Goal: Task Accomplishment & Management: Use online tool/utility

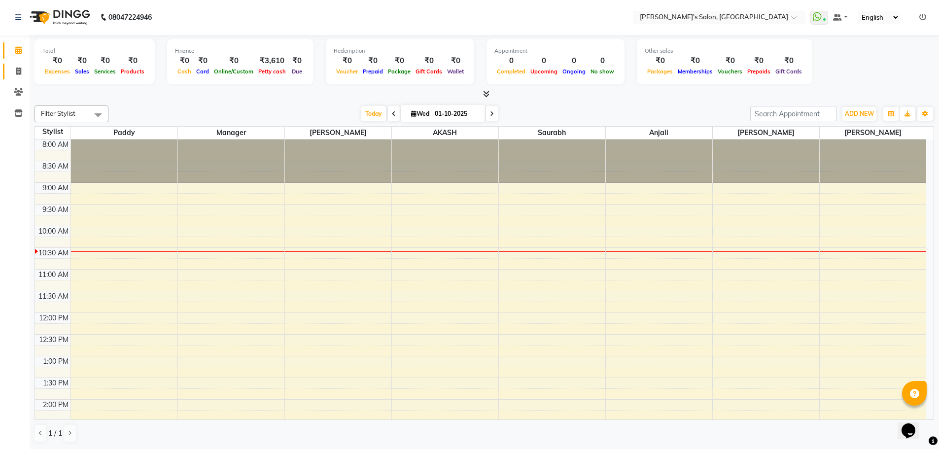
scroll to position [44, 0]
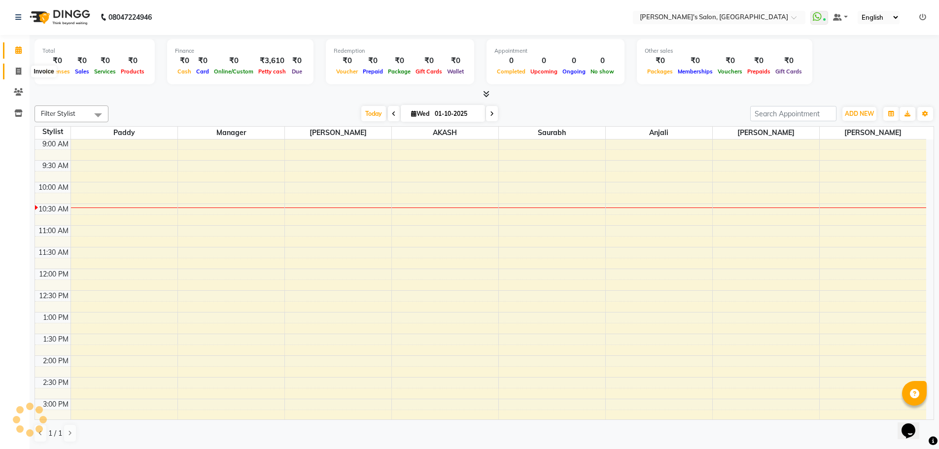
click at [19, 71] on icon at bounding box center [18, 71] width 5 height 7
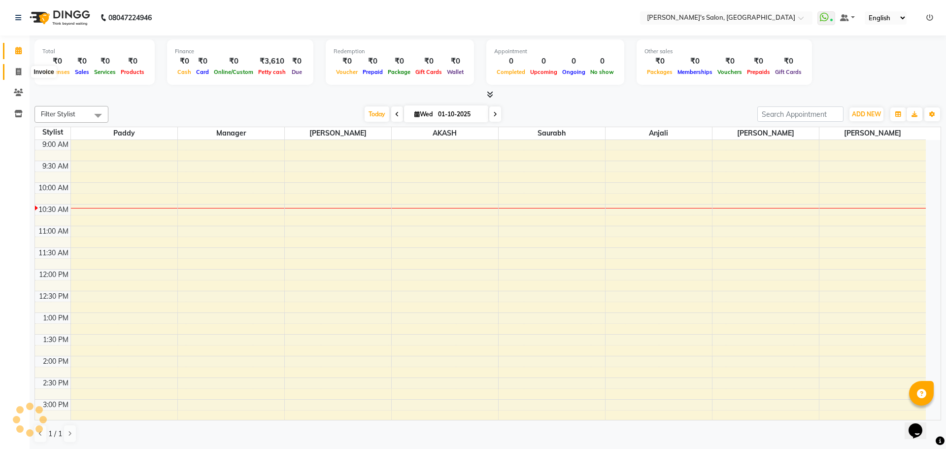
select select "service"
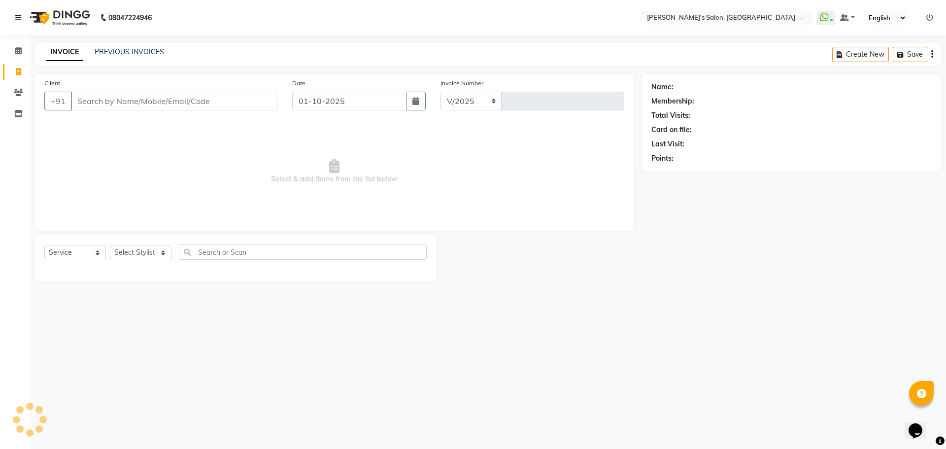
select select "7366"
type input "1509"
click at [138, 252] on select "Select Stylist AKASH ANIL KONDHAMANGALE Anjali Manager Paddy pavan Saurabh SHWE…" at bounding box center [141, 252] width 62 height 15
select select "82729"
click at [110, 245] on select "Select Stylist AKASH ANIL KONDHAMANGALE Anjali Manager Paddy pavan Saurabh SHWE…" at bounding box center [141, 252] width 62 height 15
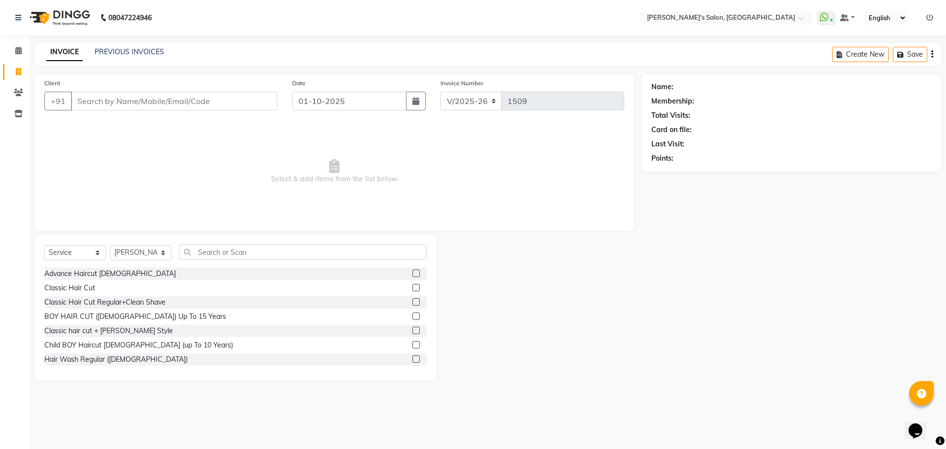
click at [412, 272] on label at bounding box center [415, 273] width 7 height 7
click at [412, 272] on input "checkbox" at bounding box center [415, 274] width 6 height 6
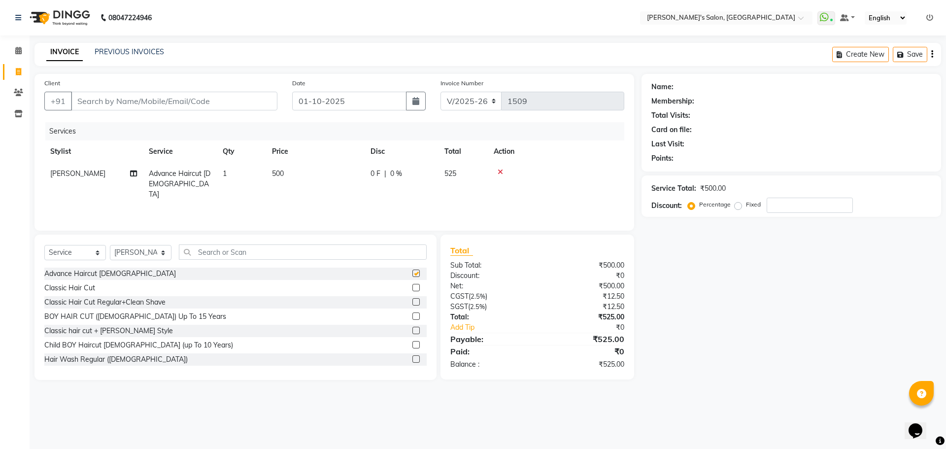
checkbox input "false"
click at [335, 246] on input "text" at bounding box center [303, 251] width 248 height 15
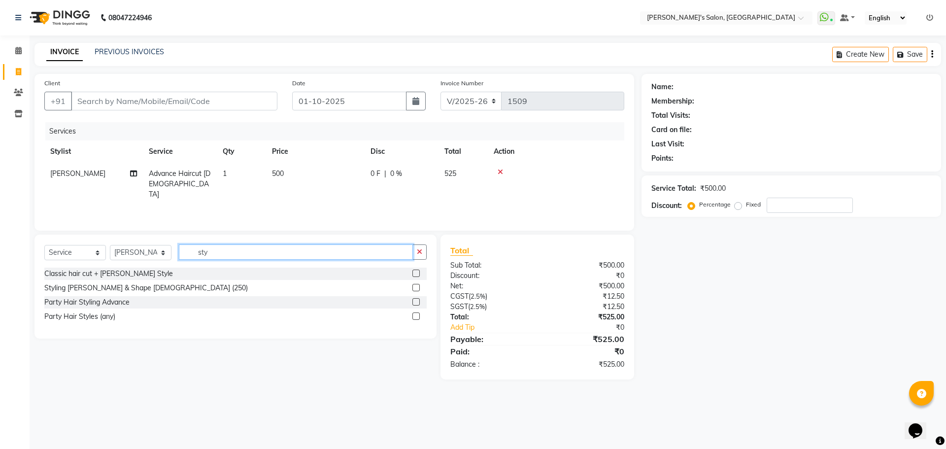
type input "sty"
click at [414, 289] on label at bounding box center [415, 287] width 7 height 7
click at [414, 289] on input "checkbox" at bounding box center [415, 288] width 6 height 6
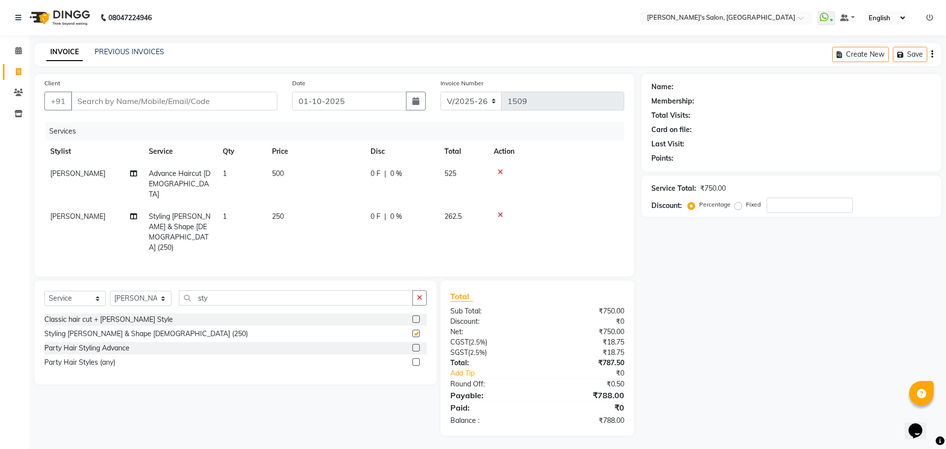
checkbox input "false"
click at [164, 99] on input "Client" at bounding box center [174, 101] width 206 height 19
type input "7"
type input "0"
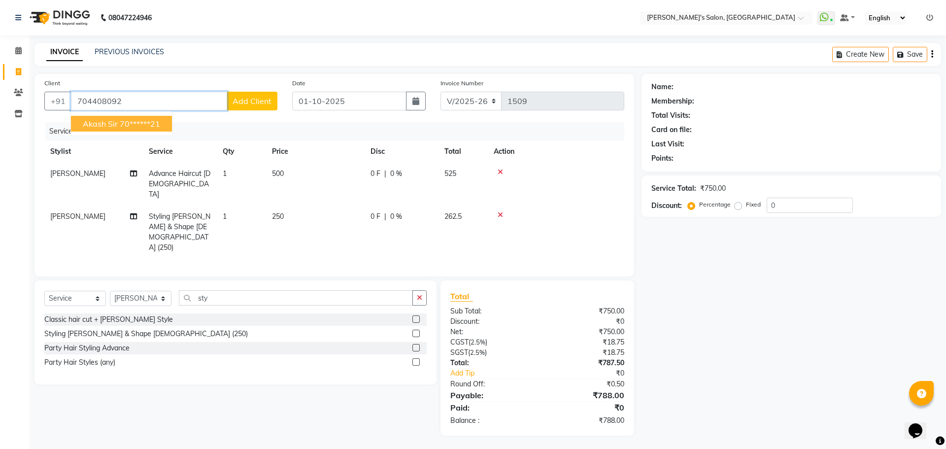
click at [110, 126] on span "akash sir" at bounding box center [100, 124] width 35 height 10
type input "70******21"
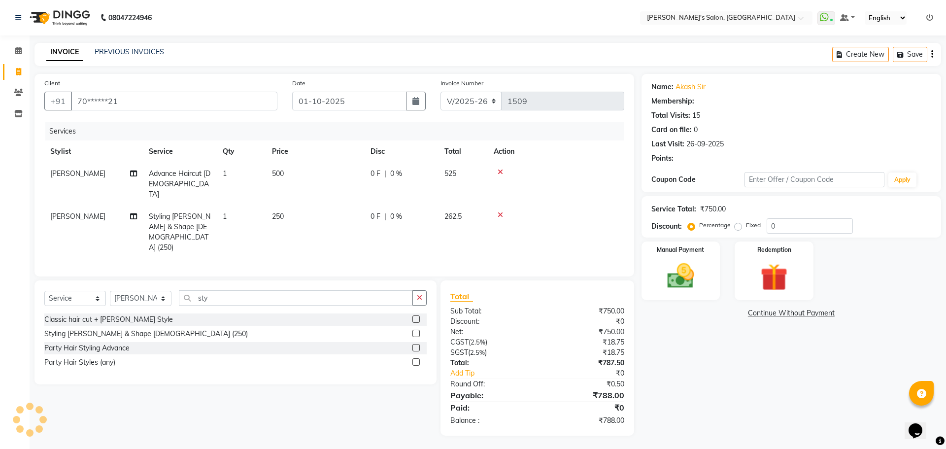
select select "1: Object"
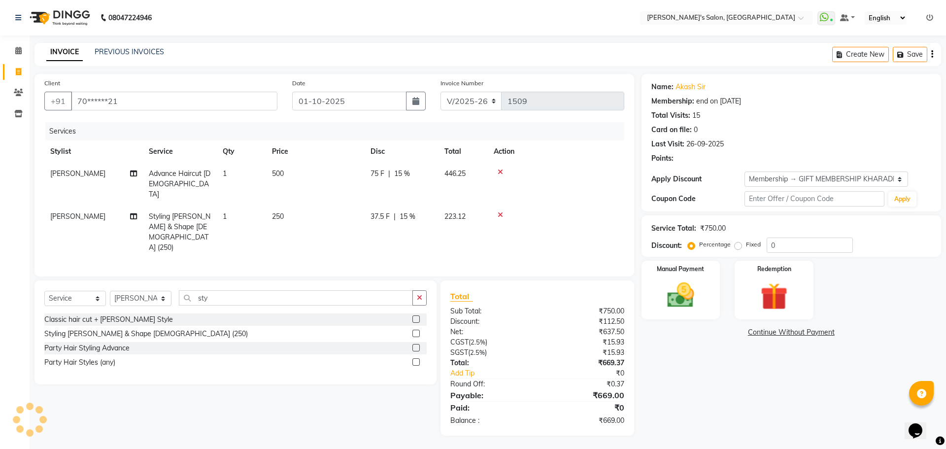
type input "15"
click at [248, 290] on input "sty" at bounding box center [296, 297] width 234 height 15
type input "s"
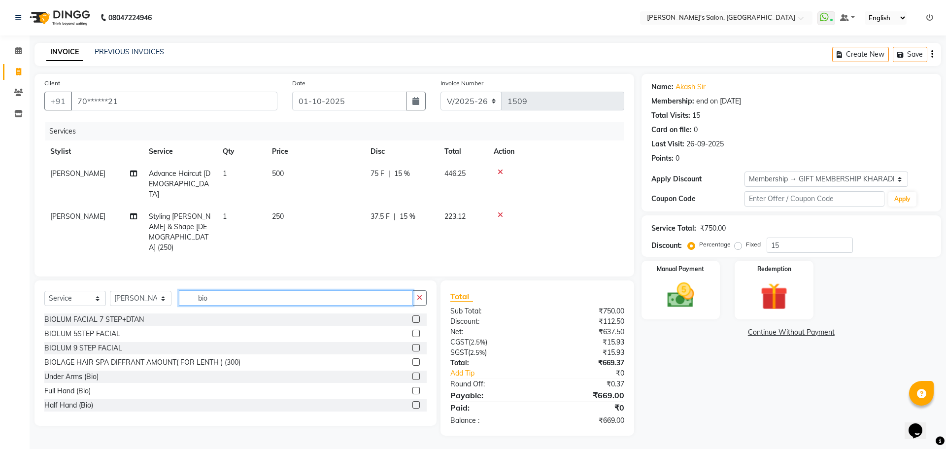
click at [244, 290] on input "bio" at bounding box center [296, 297] width 234 height 15
type input "b"
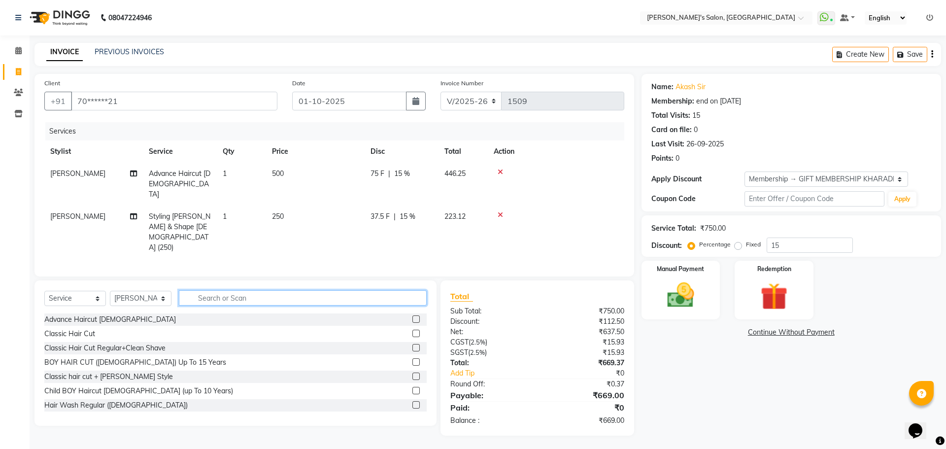
click at [241, 290] on input "text" at bounding box center [303, 297] width 248 height 15
type input "b"
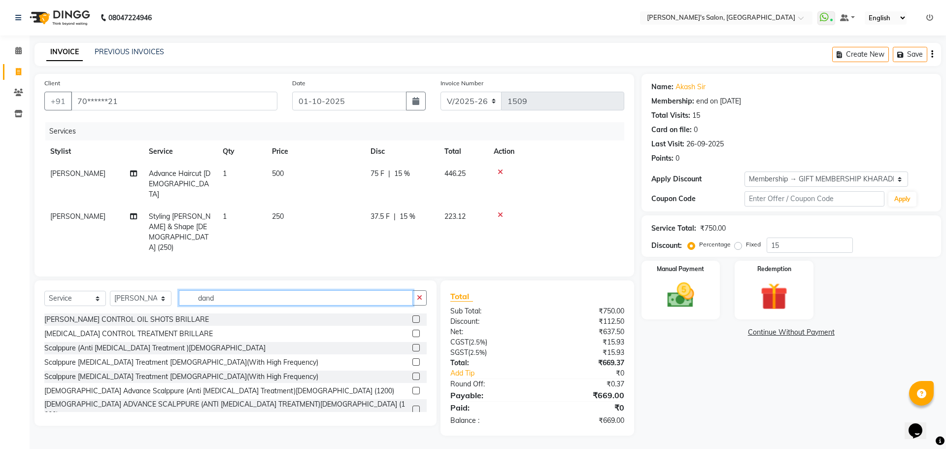
type input "dand"
click at [412, 344] on label at bounding box center [415, 347] width 7 height 7
click at [412, 345] on input "checkbox" at bounding box center [415, 348] width 6 height 6
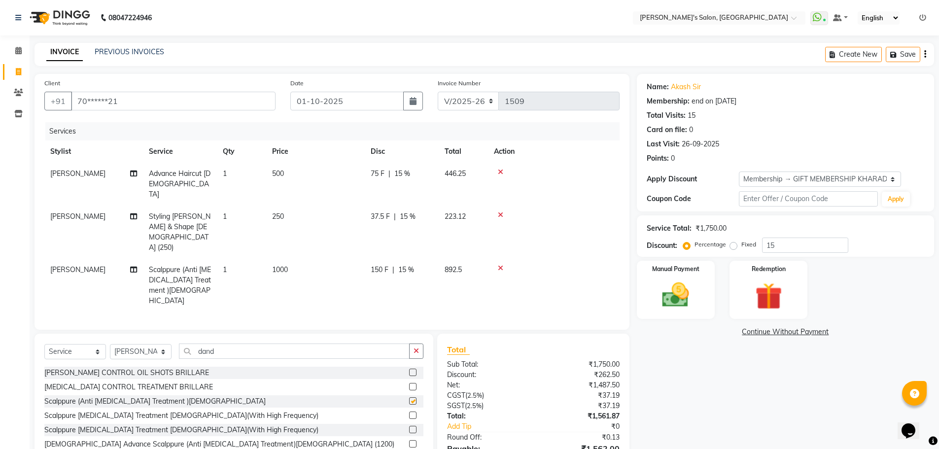
checkbox input "false"
click at [129, 344] on select "Select Stylist AKASH ANIL KONDHAMANGALE Anjali Manager Paddy pavan Saurabh SHWE…" at bounding box center [141, 351] width 62 height 15
click at [110, 344] on select "Select Stylist AKASH ANIL KONDHAMANGALE Anjali Manager Paddy pavan Saurabh SHWE…" at bounding box center [141, 351] width 62 height 15
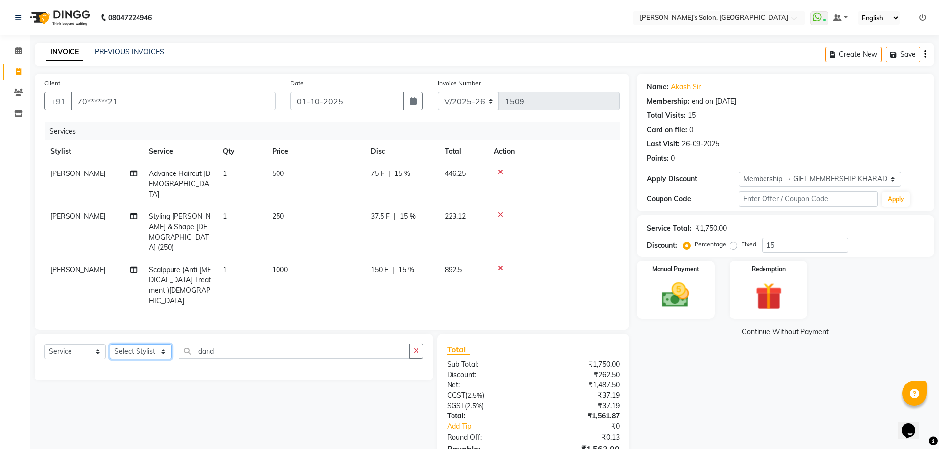
click at [141, 344] on select "Select Stylist AKASH ANIL KONDHAMANGALE Anjali Manager Paddy pavan Saurabh SHWE…" at bounding box center [141, 351] width 62 height 15
click at [79, 344] on select "Select Service Product Membership Package Voucher Prepaid Gift Card" at bounding box center [75, 351] width 62 height 15
click at [153, 344] on select "Select Stylist AKASH ANIL KONDHAMANGALE Anjali Manager Paddy pavan Saurabh SHWE…" at bounding box center [141, 351] width 62 height 15
click at [217, 14] on nav "08047224946 Select Location × Girja's Salon, Kharadi WhatsApp Status ✕ Status: …" at bounding box center [469, 17] width 939 height 35
click at [148, 344] on select "Select Stylist AKASH ANIL KONDHAMANGALE Anjali Manager Paddy pavan Saurabh SHWE…" at bounding box center [141, 351] width 62 height 15
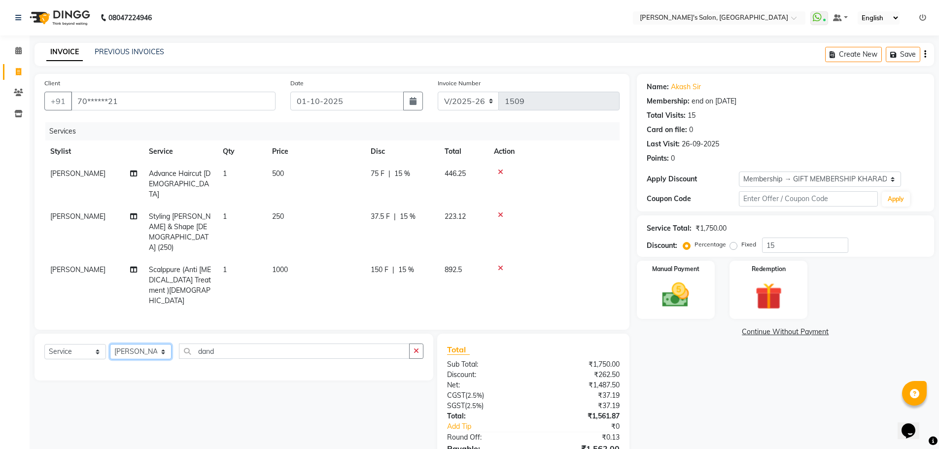
click at [110, 344] on select "Select Stylist AKASH ANIL KONDHAMANGALE Anjali Manager Paddy pavan Saurabh SHWE…" at bounding box center [141, 351] width 62 height 15
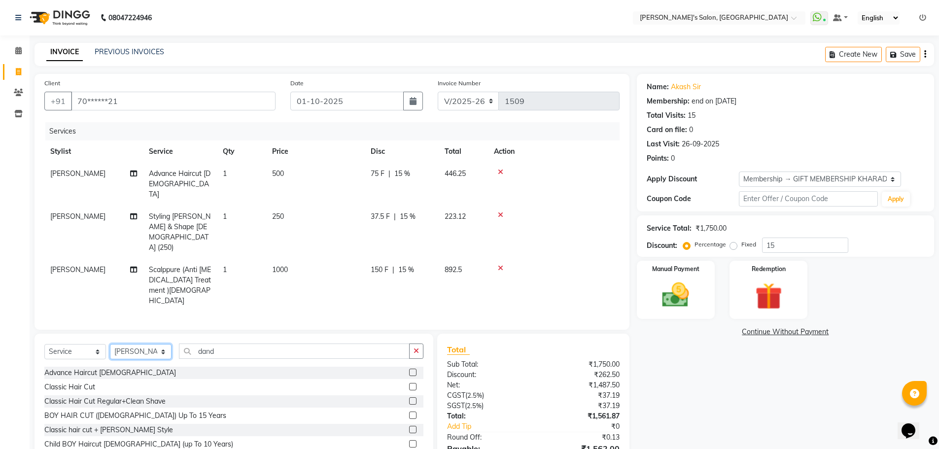
click at [142, 344] on select "Select Stylist AKASH ANIL KONDHAMANGALE Anjali Manager Paddy pavan Saurabh SHWE…" at bounding box center [141, 351] width 62 height 15
select select "85546"
click at [110, 344] on select "Select Stylist AKASH ANIL KONDHAMANGALE Anjali Manager Paddy pavan Saurabh SHWE…" at bounding box center [141, 351] width 62 height 15
click at [214, 343] on input "dand" at bounding box center [294, 350] width 231 height 15
click at [223, 343] on input "dand" at bounding box center [294, 350] width 231 height 15
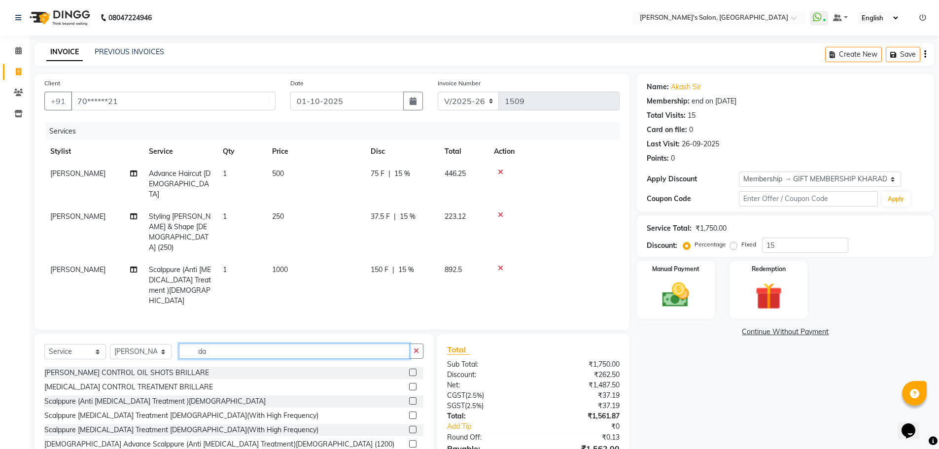
type input "d"
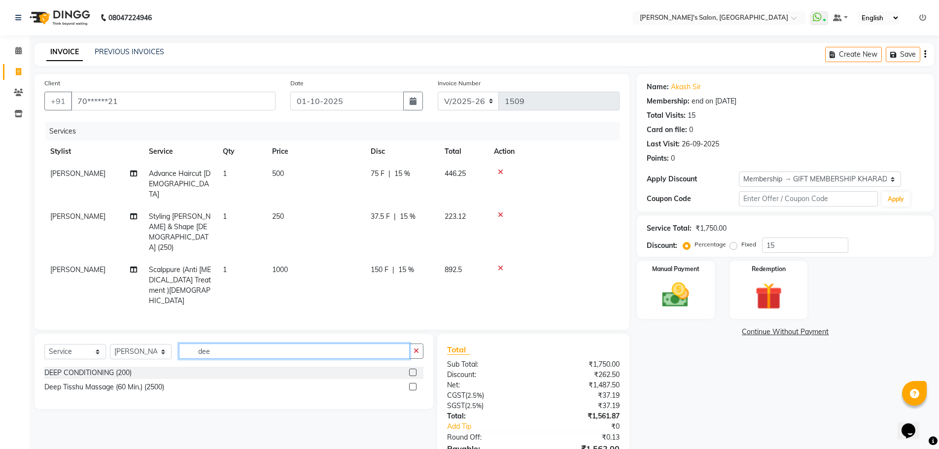
type input "dee"
click at [411, 369] on label at bounding box center [412, 372] width 7 height 7
click at [411, 370] on input "checkbox" at bounding box center [412, 373] width 6 height 6
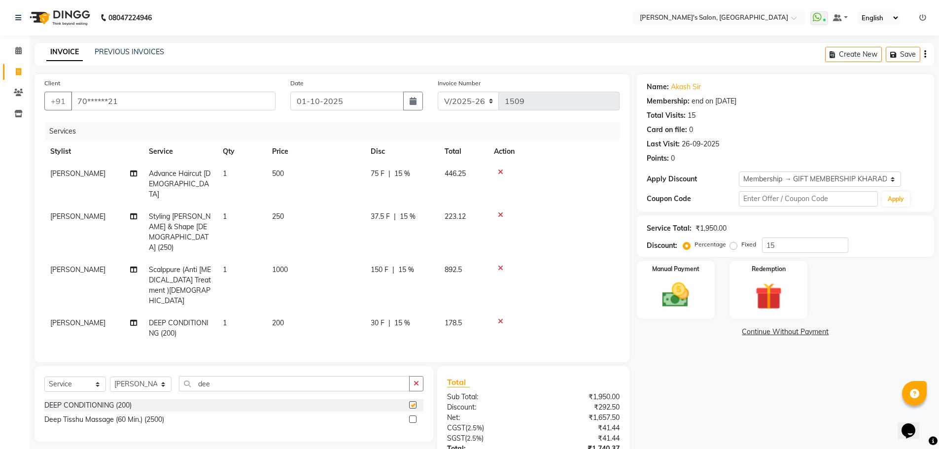
checkbox input "false"
click at [287, 312] on td "200" at bounding box center [315, 328] width 99 height 33
select select "85546"
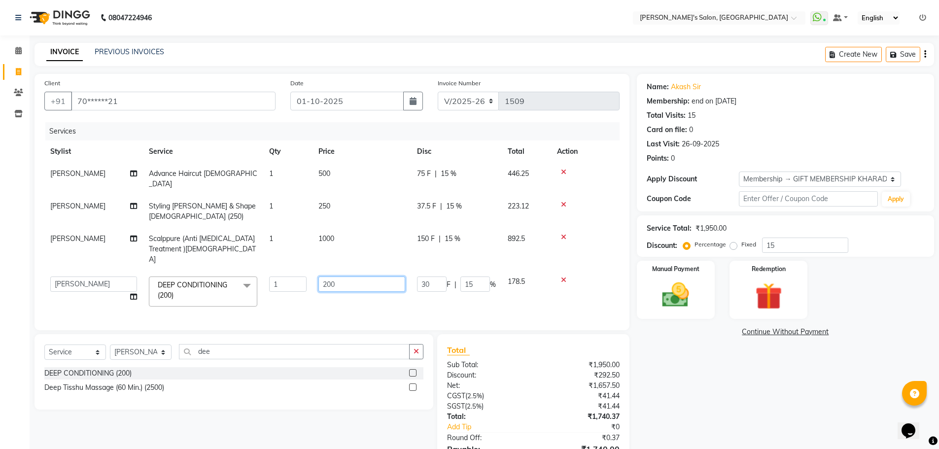
click at [347, 276] on input "200" at bounding box center [361, 283] width 87 height 15
type input "2"
type input "5"
type input "400"
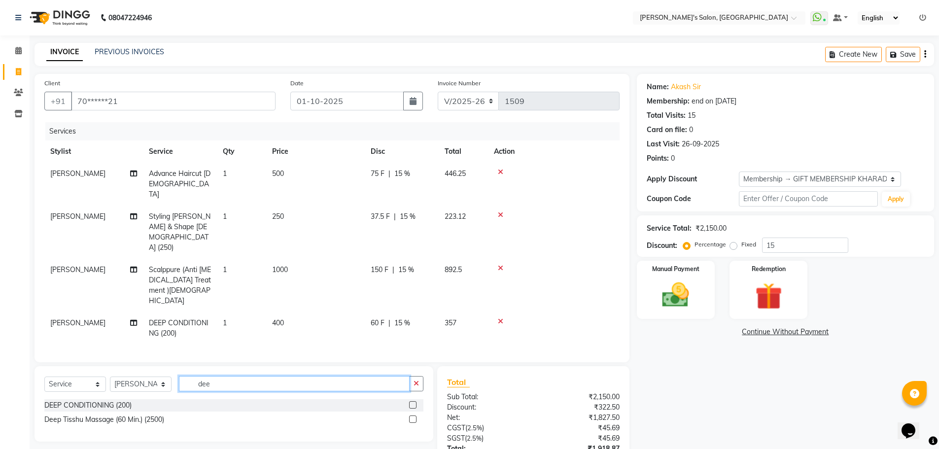
click at [238, 376] on input "dee" at bounding box center [294, 383] width 231 height 15
type input "d"
click at [246, 376] on input "hair wosh" at bounding box center [294, 383] width 231 height 15
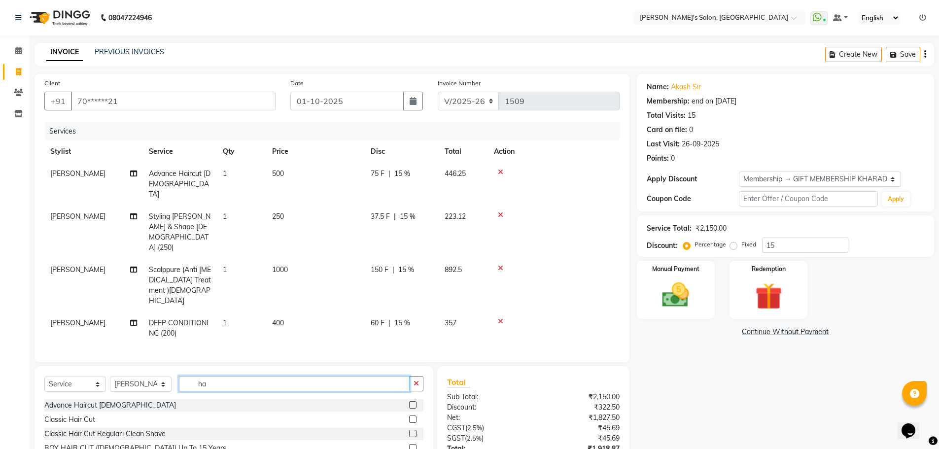
type input "h"
type input "HAIR W"
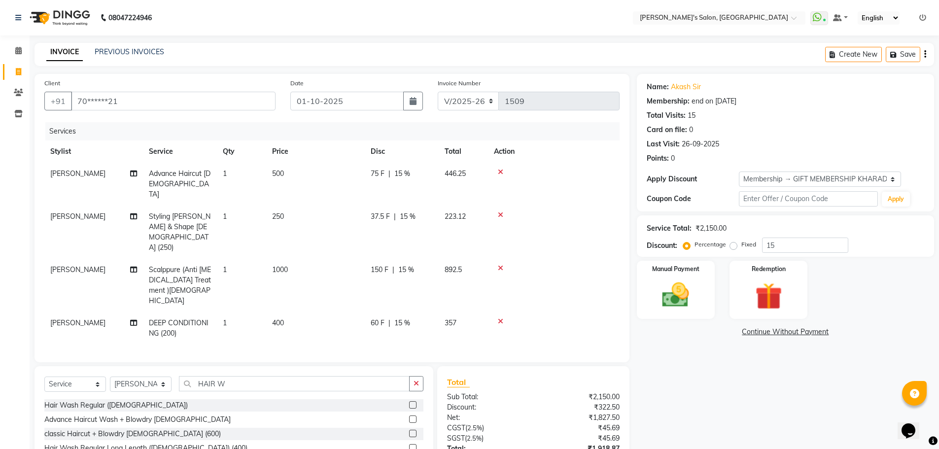
click at [409, 444] on label at bounding box center [412, 447] width 7 height 7
click at [409, 445] on input "checkbox" at bounding box center [412, 448] width 6 height 6
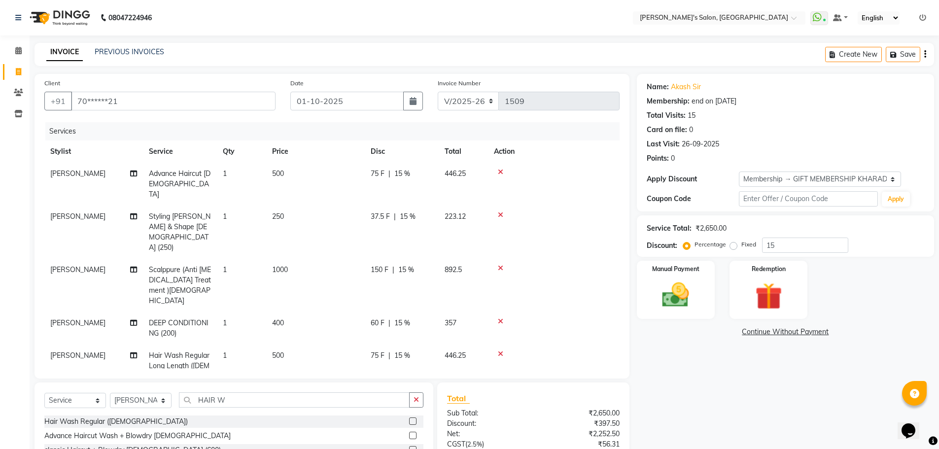
checkbox input "false"
click at [255, 392] on input "HAIR W" at bounding box center [294, 399] width 231 height 15
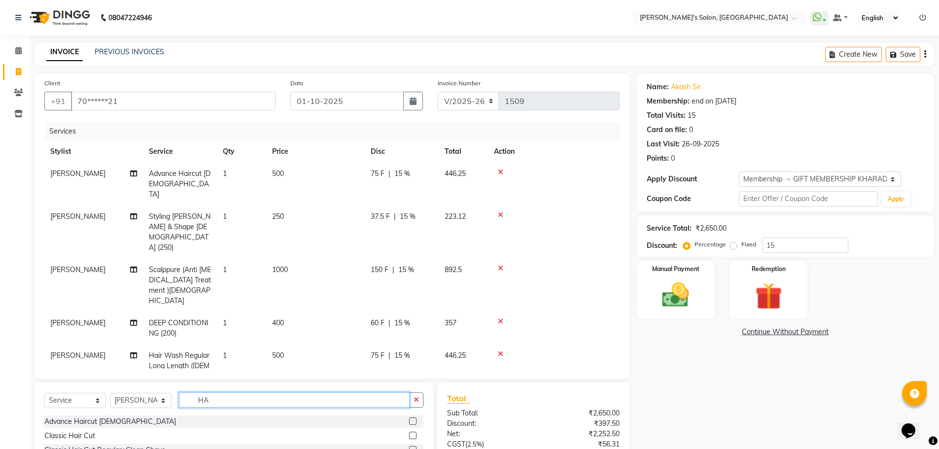
type input "H"
click at [240, 392] on input "hair cut f" at bounding box center [294, 399] width 231 height 15
type input "h"
type input "f"
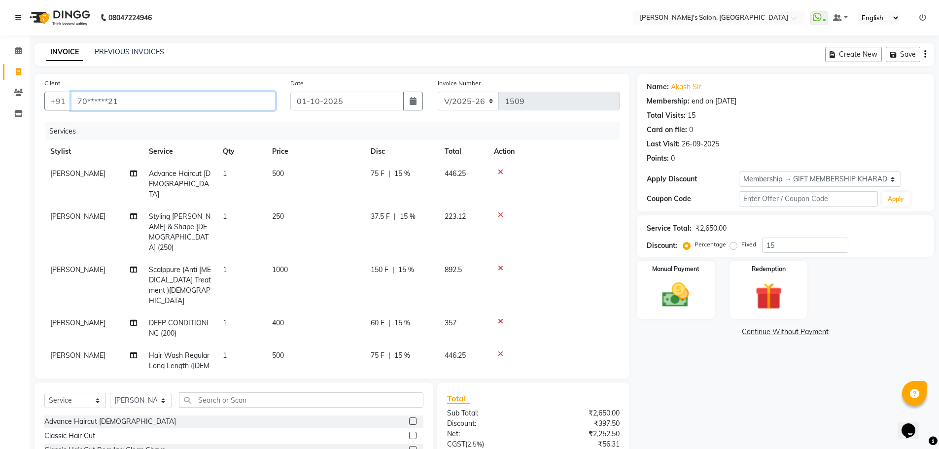
click at [173, 101] on input "70******21" at bounding box center [173, 101] width 204 height 19
type input "7"
type input "0"
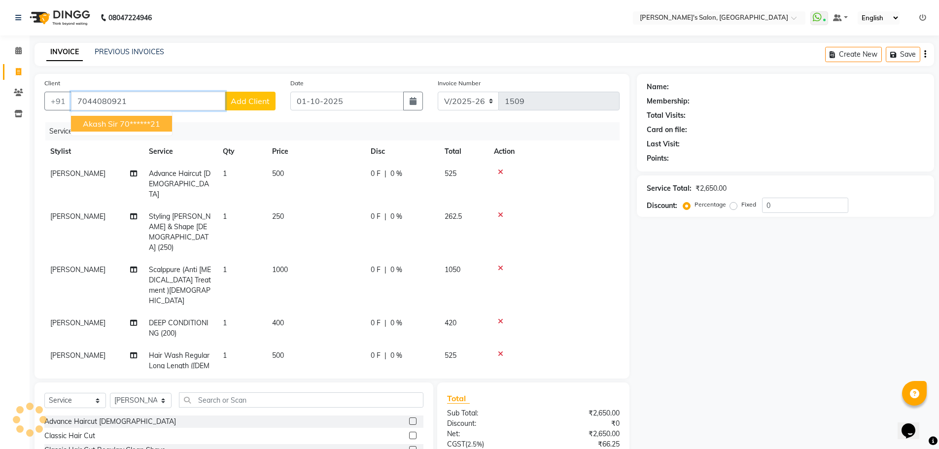
type input "7044080921"
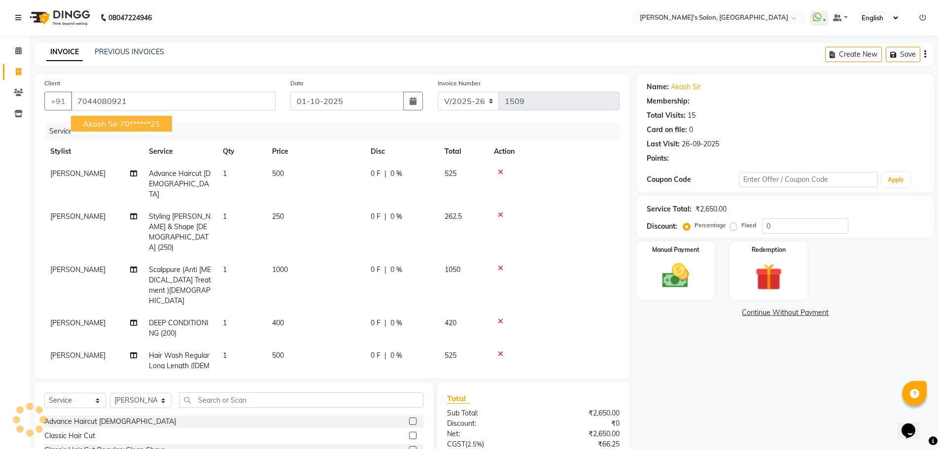
select select "1: Object"
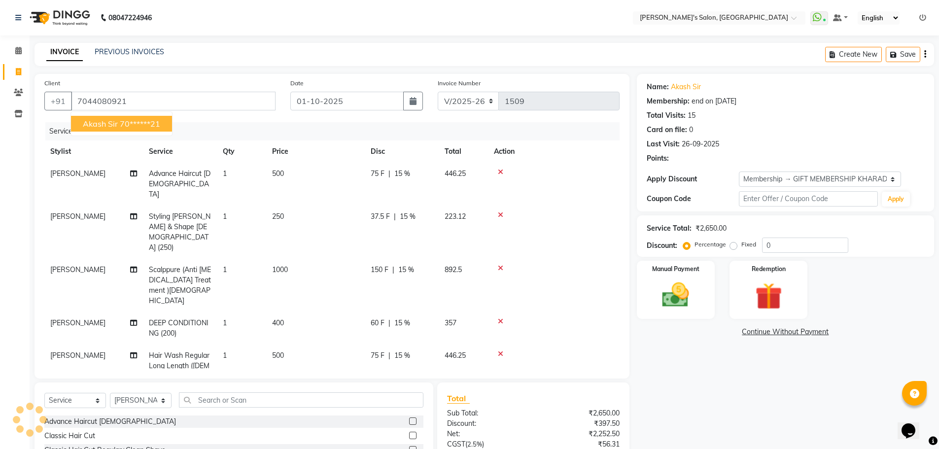
type input "15"
click at [143, 126] on ngb-highlight "70******21" at bounding box center [140, 124] width 40 height 10
type input "70******21"
type input "0"
select select "1: Object"
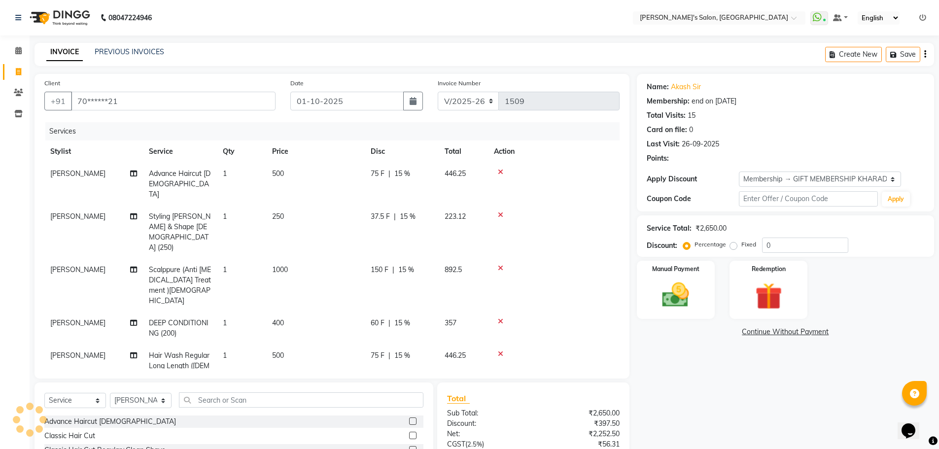
type input "15"
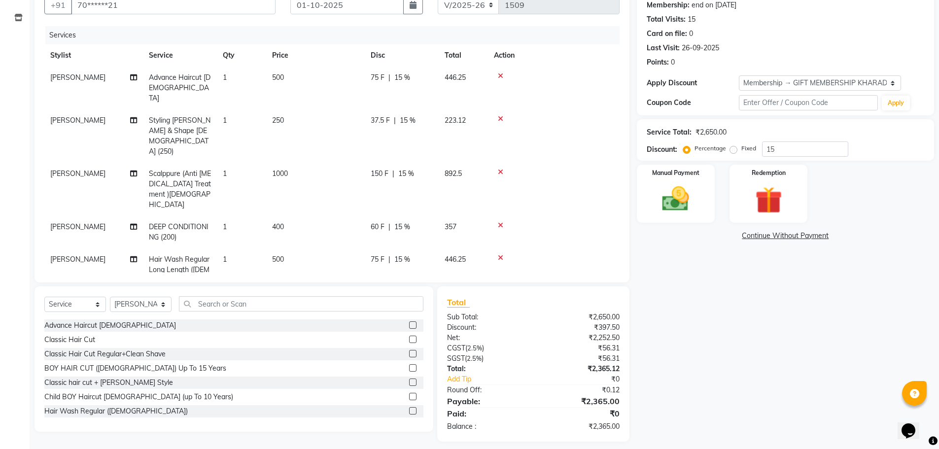
click at [774, 374] on div "Name: Akash Sir Membership: end on 17-10-2025 Total Visits: 15 Card on file: 0 …" at bounding box center [789, 210] width 305 height 464
click at [133, 223] on icon at bounding box center [133, 226] width 7 height 7
select select "85546"
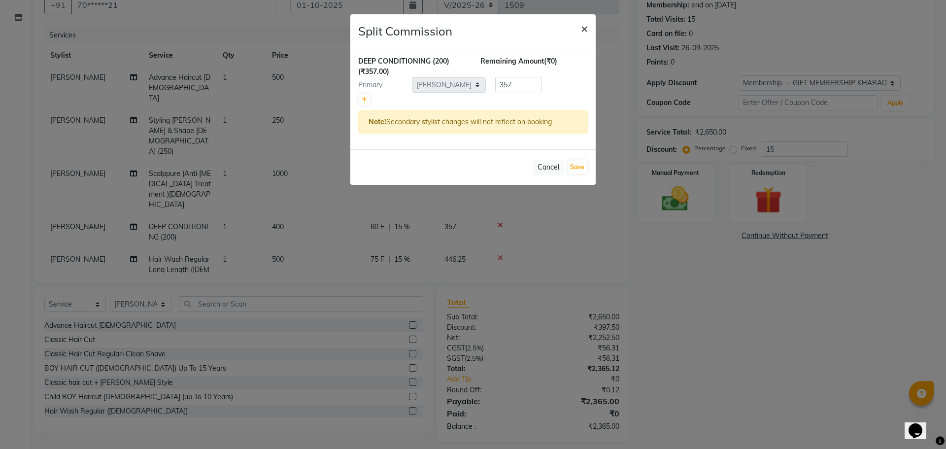
click at [581, 26] on span "×" at bounding box center [584, 28] width 7 height 15
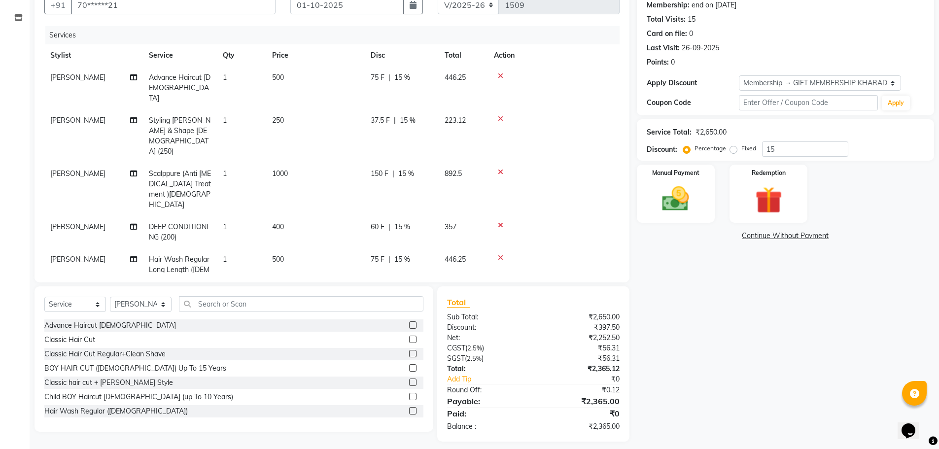
click at [85, 222] on span "[PERSON_NAME]" at bounding box center [77, 226] width 55 height 9
select select "85546"
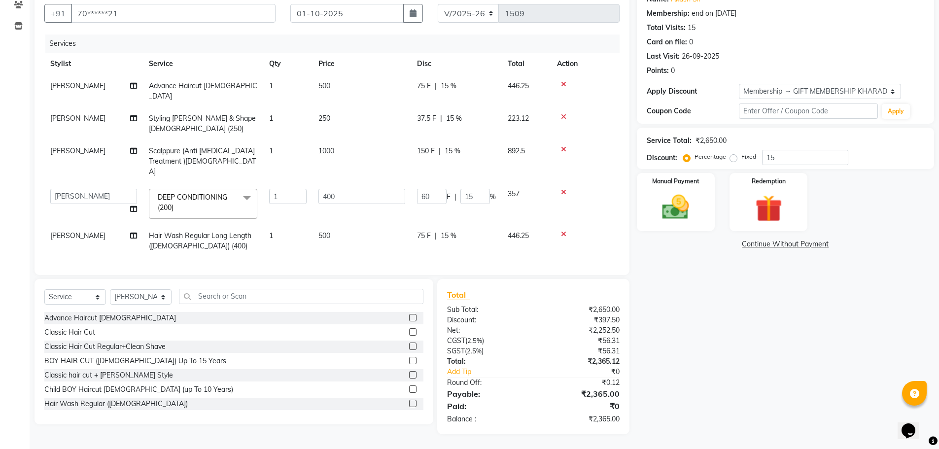
scroll to position [85, 0]
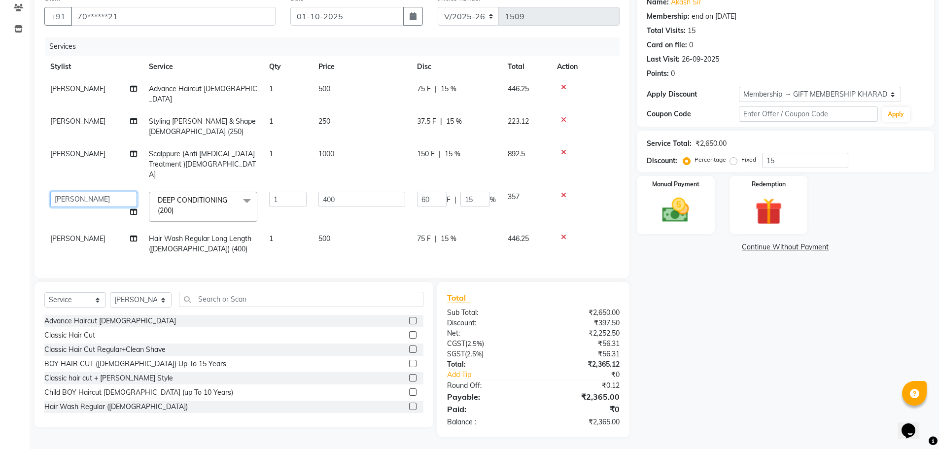
click at [85, 192] on select "AKASH ANIL KONDHAMANGALE Anjali Manager Paddy pavan Saurabh SHWETA THAKUR" at bounding box center [93, 199] width 87 height 15
select select "82729"
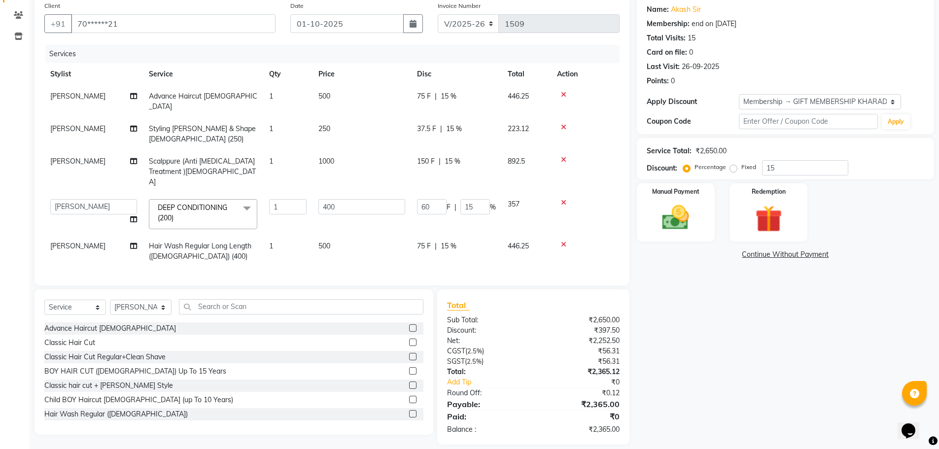
click at [80, 241] on span "[PERSON_NAME]" at bounding box center [77, 245] width 55 height 9
select select "85546"
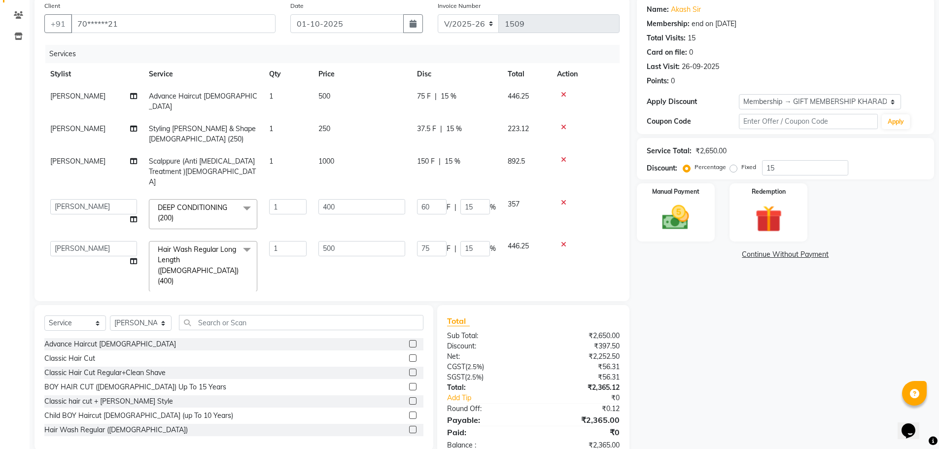
scroll to position [85, 0]
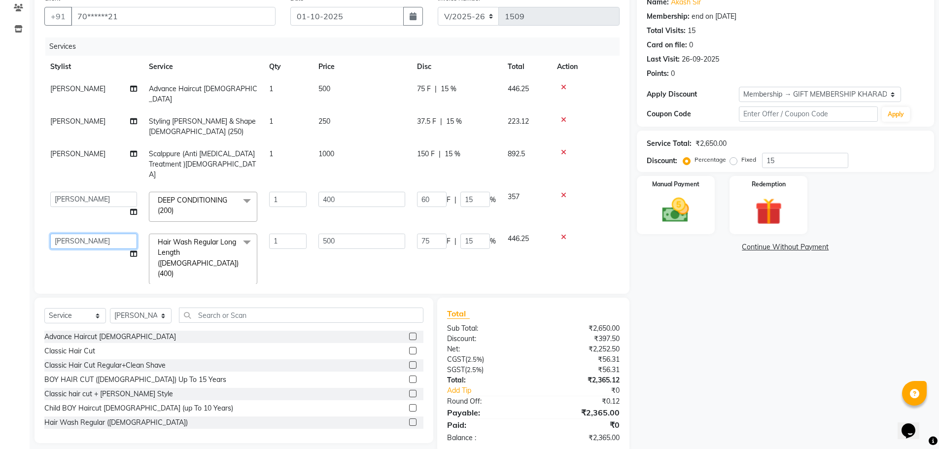
click at [82, 234] on select "AKASH ANIL KONDHAMANGALE Anjali Manager Paddy pavan Saurabh SHWETA THAKUR" at bounding box center [93, 241] width 87 height 15
select select "82729"
click at [95, 192] on select "AKASH ANIL KONDHAMANGALE Anjali Manager Paddy pavan Saurabh SHWETA THAKUR" at bounding box center [93, 199] width 87 height 15
select select "63835"
click at [92, 234] on select "AKASH ANIL KONDHAMANGALE Anjali Manager Paddy pavan Saurabh SHWETA THAKUR" at bounding box center [93, 241] width 87 height 15
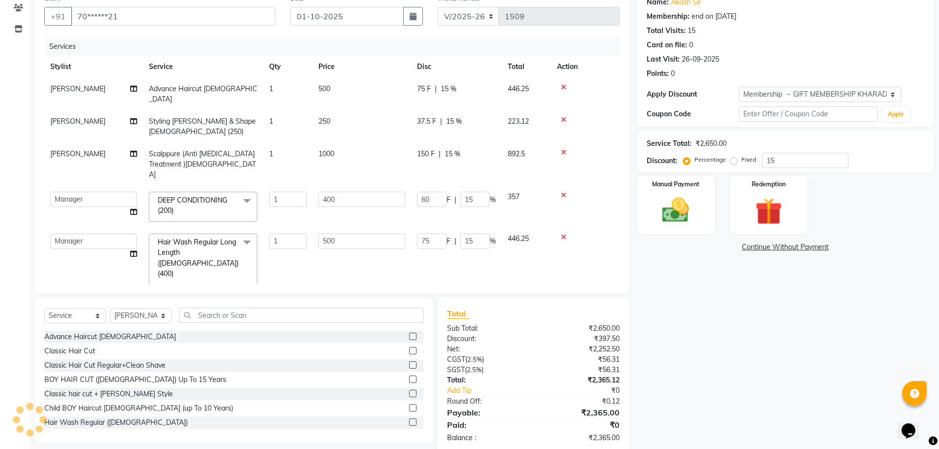
select select "63835"
click at [162, 308] on select "Select Stylist AKASH ANIL KONDHAMANGALE Anjali Manager Paddy pavan Saurabh SHWE…" at bounding box center [141, 315] width 62 height 15
select select "63835"
click at [110, 308] on select "Select Stylist AKASH ANIL KONDHAMANGALE Anjali Manager Paddy pavan Saurabh SHWE…" at bounding box center [141, 315] width 62 height 15
click at [208, 307] on input "text" at bounding box center [301, 314] width 244 height 15
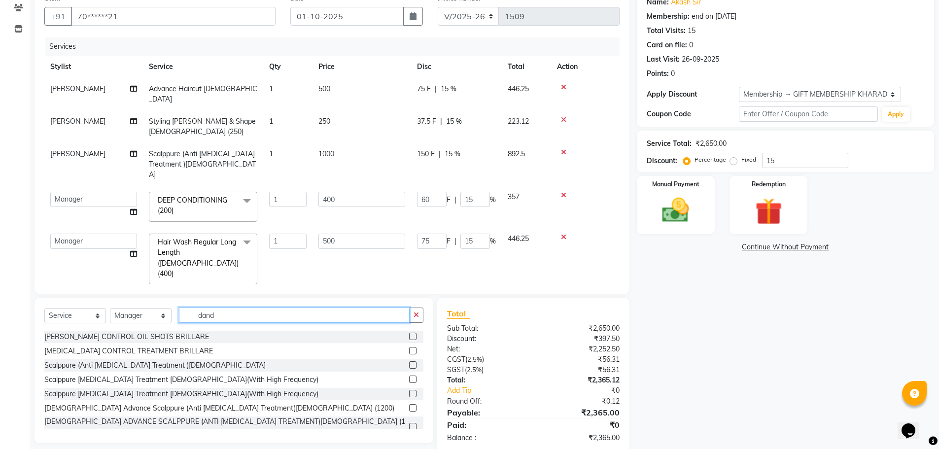
type input "dand"
click at [409, 404] on label at bounding box center [412, 407] width 7 height 7
click at [409, 405] on input "checkbox" at bounding box center [412, 408] width 6 height 6
checkbox input "false"
click at [247, 318] on input "dand" at bounding box center [294, 314] width 231 height 15
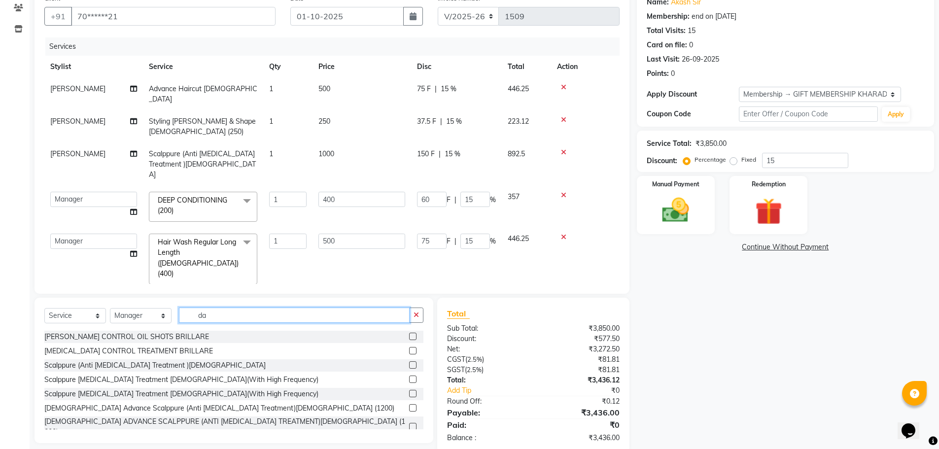
type input "d"
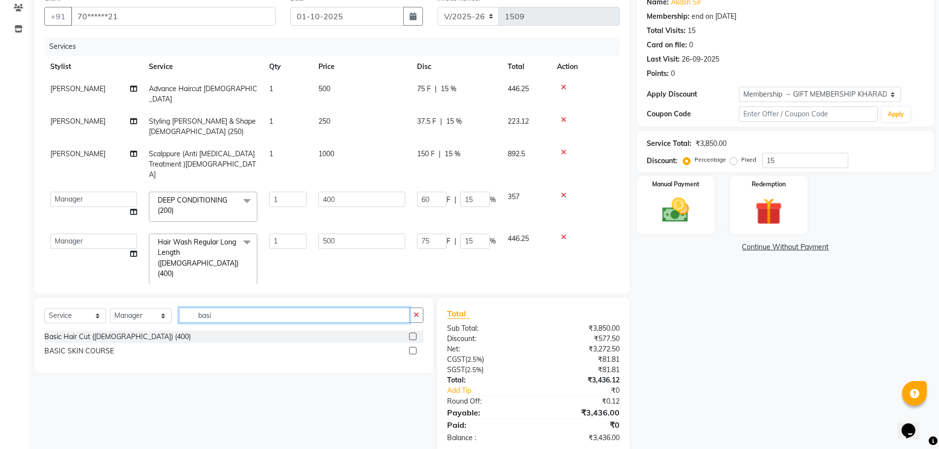
type input "basi"
click at [411, 337] on label at bounding box center [412, 336] width 7 height 7
click at [411, 337] on input "checkbox" at bounding box center [412, 337] width 6 height 6
checkbox input "false"
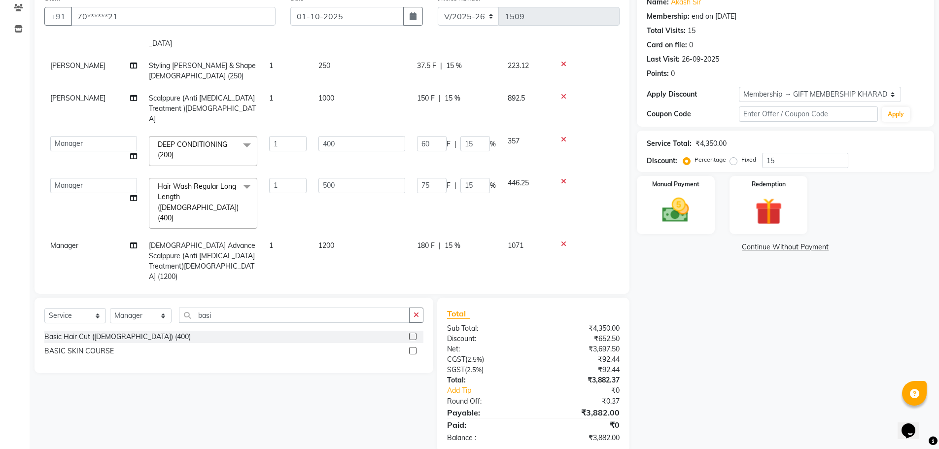
click at [323, 294] on span "500" at bounding box center [324, 298] width 12 height 9
select select "63835"
click at [328, 294] on input "500" at bounding box center [361, 301] width 87 height 15
type input "400"
click at [751, 412] on div "Name: Akash Sir Membership: end on 17-10-2025 Total Visits: 15 Card on file: 0 …" at bounding box center [789, 221] width 305 height 464
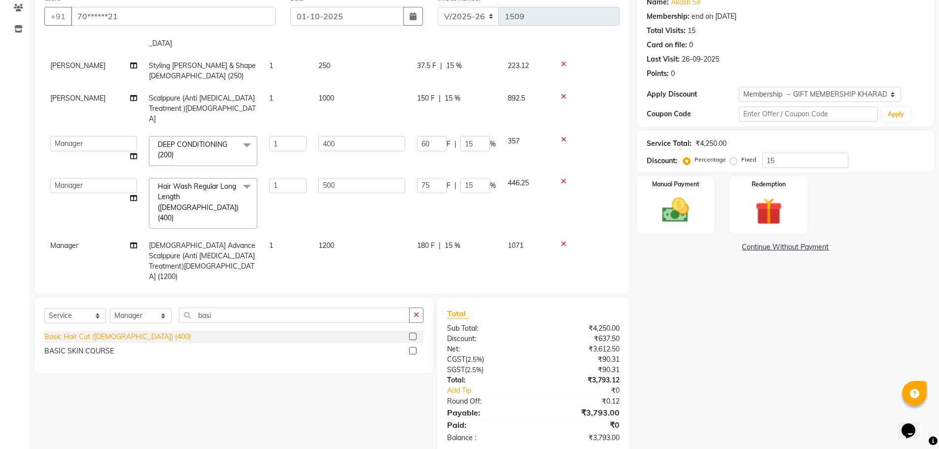
scroll to position [103, 0]
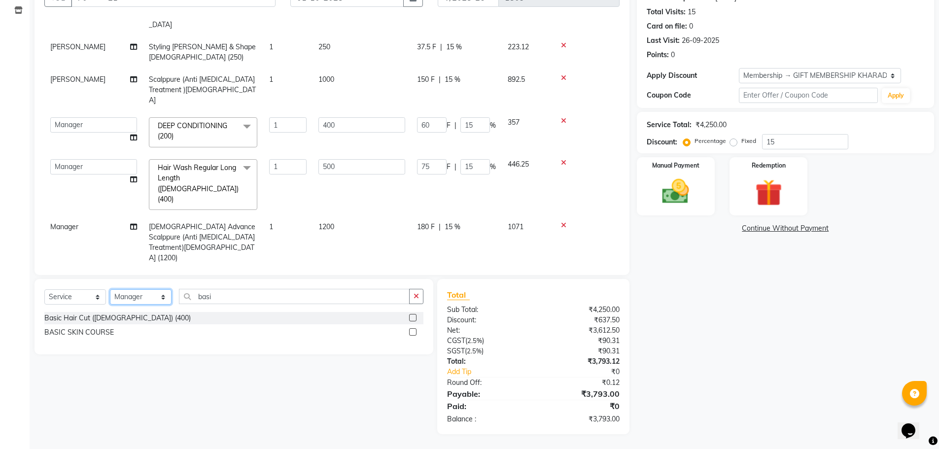
click at [163, 297] on select "Select Stylist AKASH ANIL KONDHAMANGALE Anjali Manager Paddy pavan Saurabh SHWE…" at bounding box center [141, 296] width 62 height 15
select select "75759"
click at [110, 289] on select "Select Stylist AKASH ANIL KONDHAMANGALE Anjali Manager Paddy pavan Saurabh SHWE…" at bounding box center [141, 296] width 62 height 15
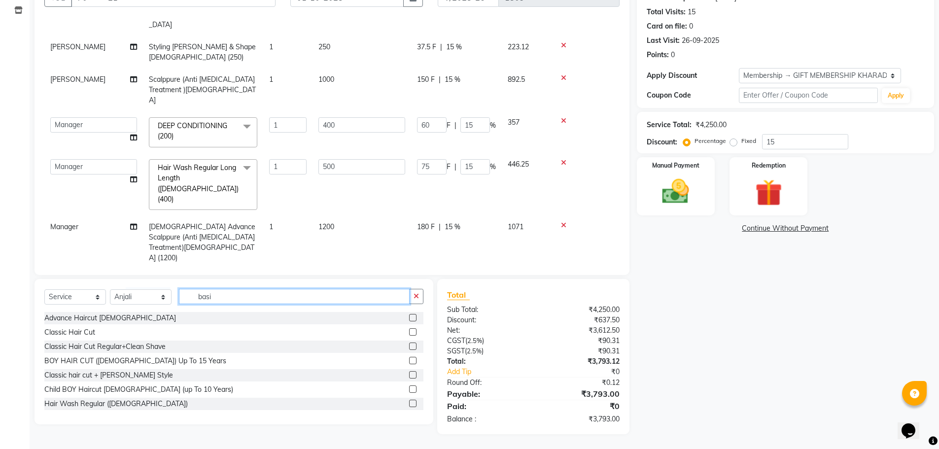
click at [234, 295] on input "basi" at bounding box center [294, 296] width 231 height 15
type input "b"
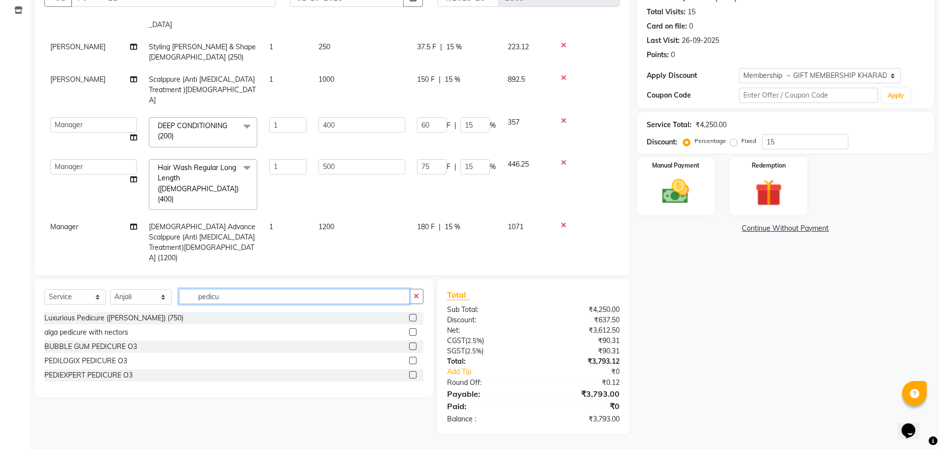
type input "pedicu"
click at [415, 316] on label at bounding box center [412, 317] width 7 height 7
click at [415, 316] on input "checkbox" at bounding box center [412, 318] width 6 height 6
checkbox input "false"
click at [163, 296] on select "Select Stylist AKASH ANIL KONDHAMANGALE Anjali Manager Paddy pavan Saurabh SHWE…" at bounding box center [141, 296] width 62 height 15
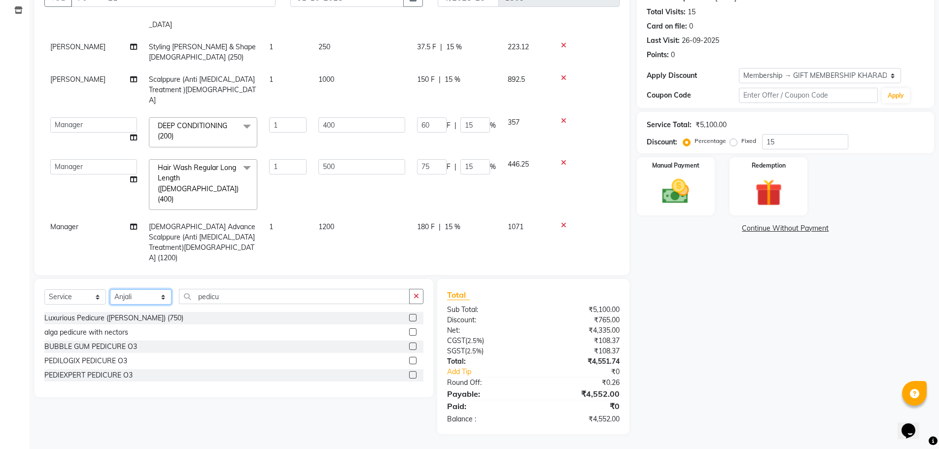
select select "85546"
click at [110, 289] on select "Select Stylist AKASH ANIL KONDHAMANGALE Anjali Manager Paddy pavan Saurabh SHWE…" at bounding box center [141, 296] width 62 height 15
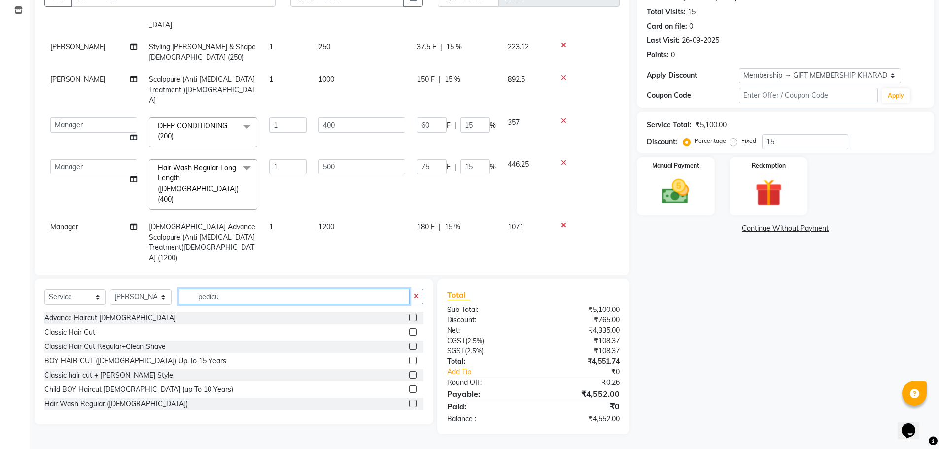
click at [236, 293] on input "pedicu" at bounding box center [294, 296] width 231 height 15
type input "p"
type input "threa"
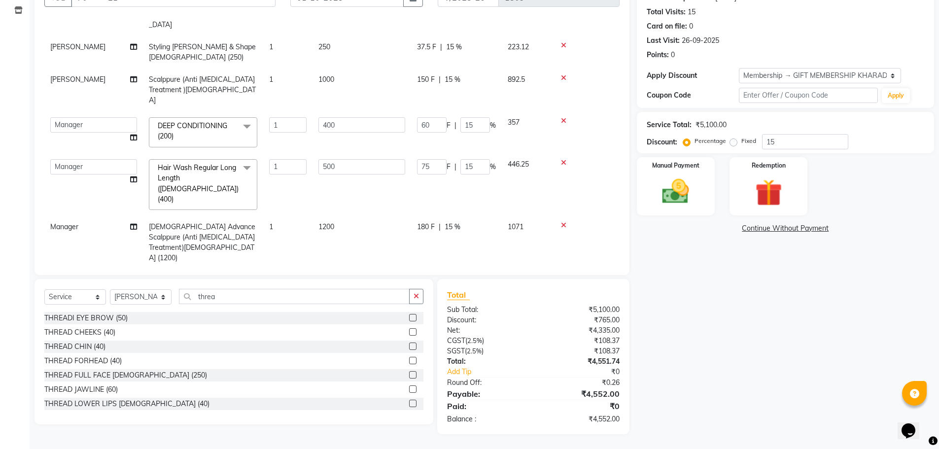
click at [409, 318] on label at bounding box center [412, 317] width 7 height 7
click at [409, 318] on input "checkbox" at bounding box center [412, 318] width 6 height 6
checkbox input "false"
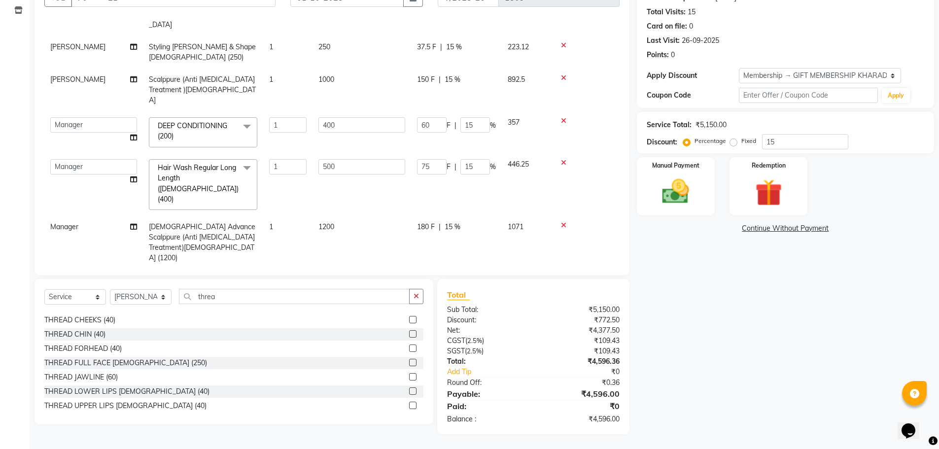
scroll to position [16, 0]
click at [409, 402] on label at bounding box center [412, 401] width 7 height 7
click at [409, 402] on input "checkbox" at bounding box center [412, 402] width 6 height 6
checkbox input "false"
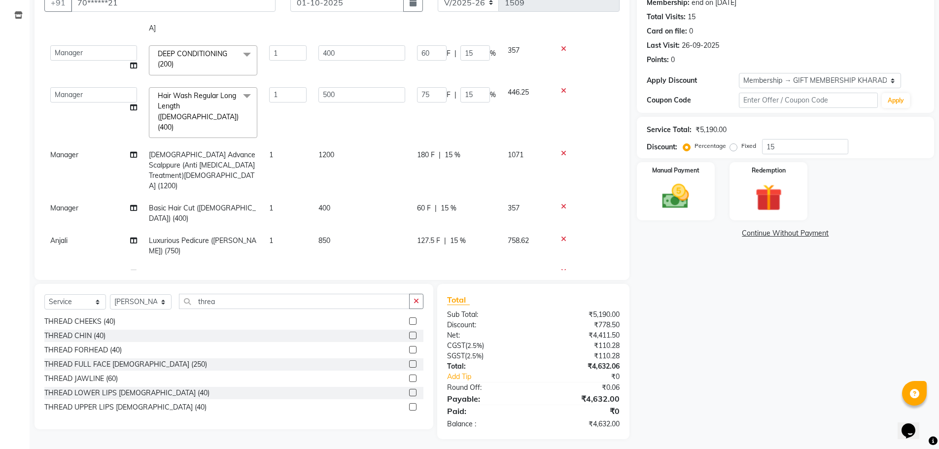
scroll to position [103, 0]
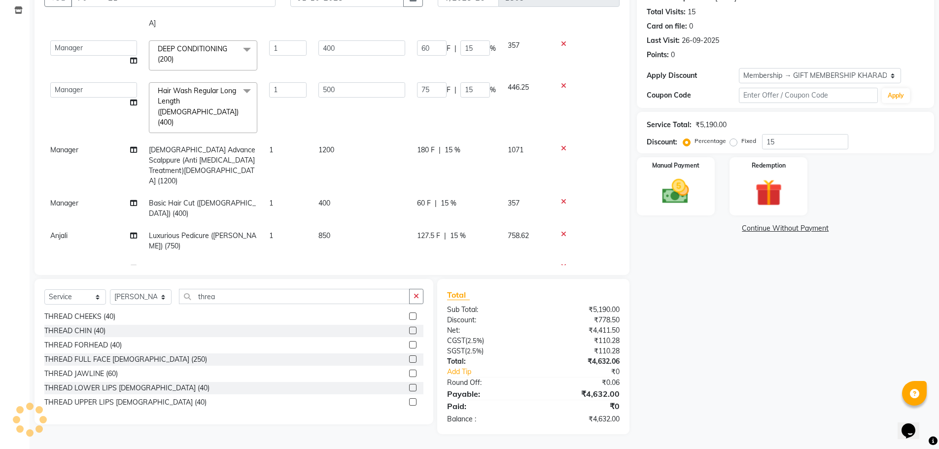
click at [721, 405] on div "Name: Akash Sir Membership: end on 17-10-2025 Total Visits: 15 Card on file: 0 …" at bounding box center [789, 202] width 305 height 464
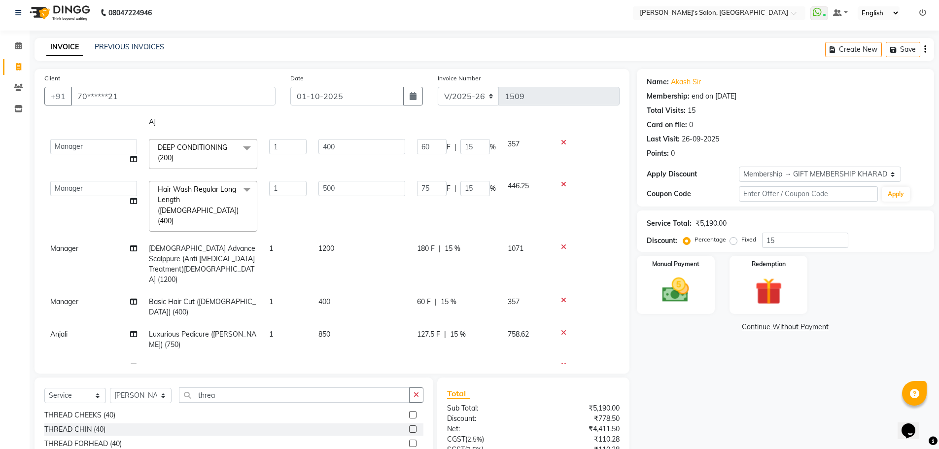
scroll to position [54, 0]
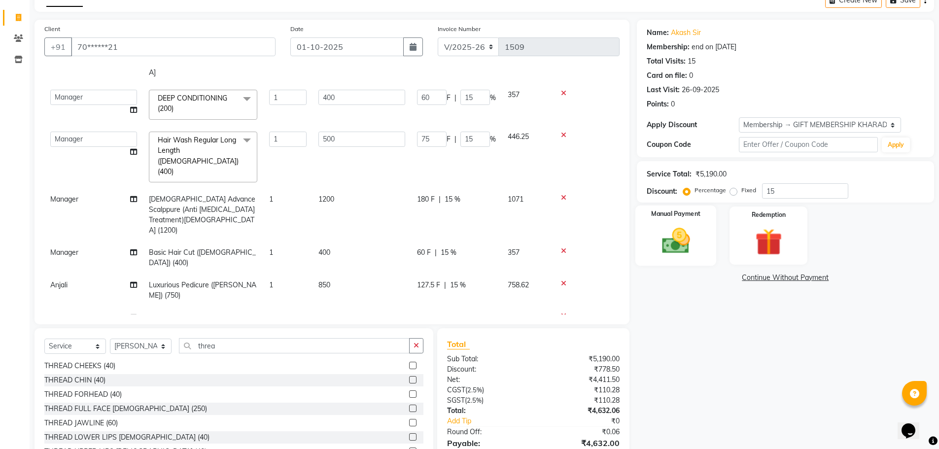
click at [690, 254] on img at bounding box center [675, 241] width 45 height 32
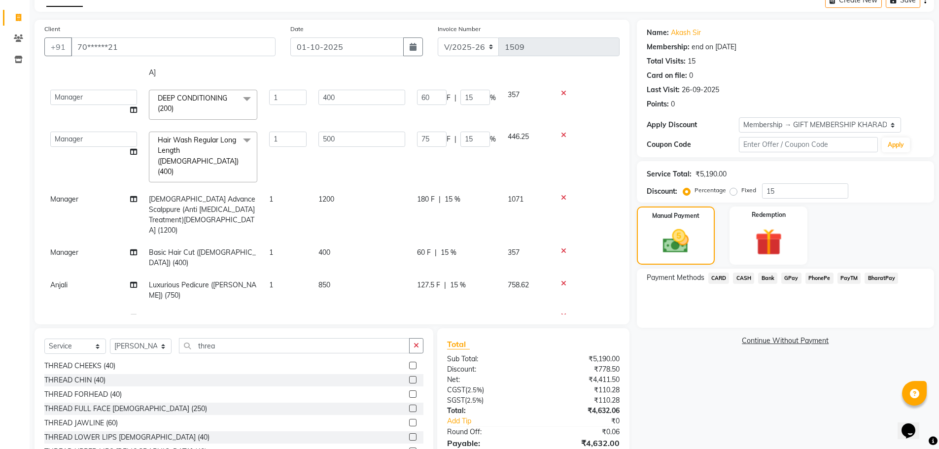
click at [714, 279] on span "CARD" at bounding box center [718, 277] width 21 height 11
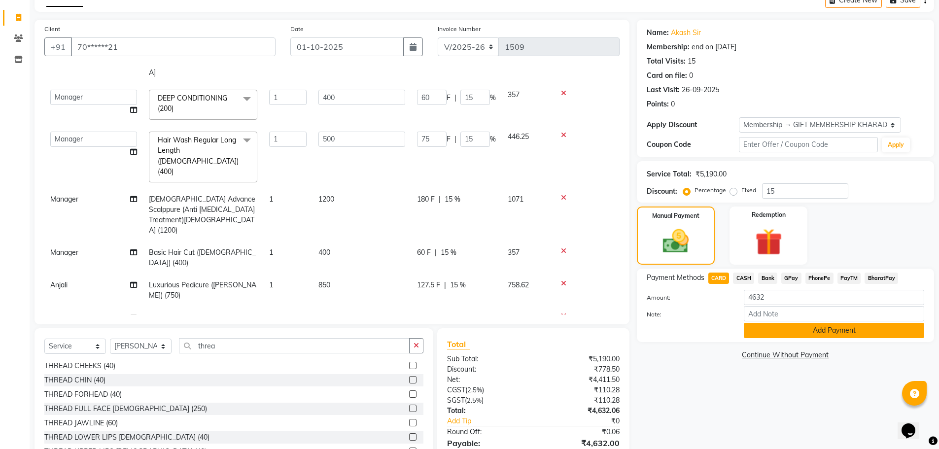
click at [773, 336] on button "Add Payment" at bounding box center [834, 330] width 180 height 15
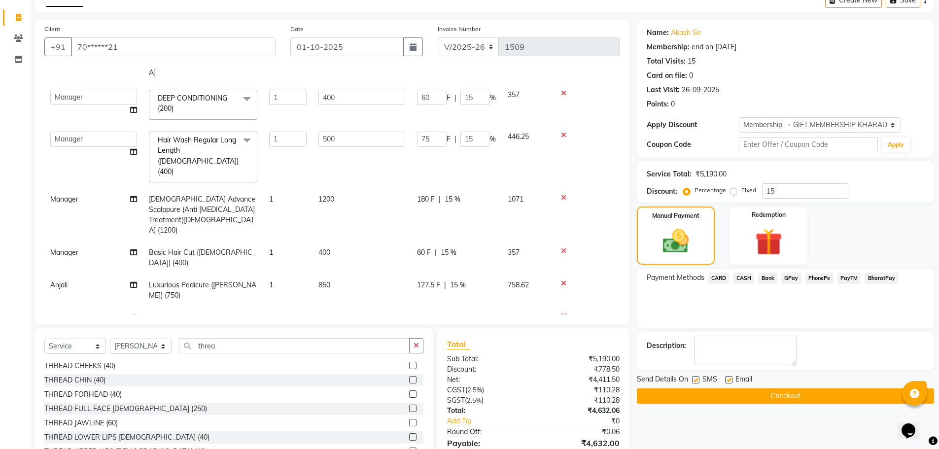
scroll to position [124, 0]
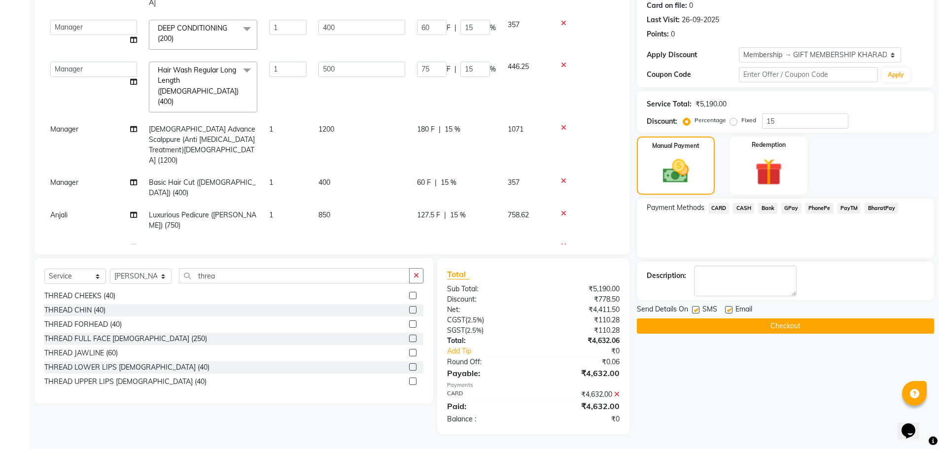
click at [762, 329] on button "Checkout" at bounding box center [785, 325] width 297 height 15
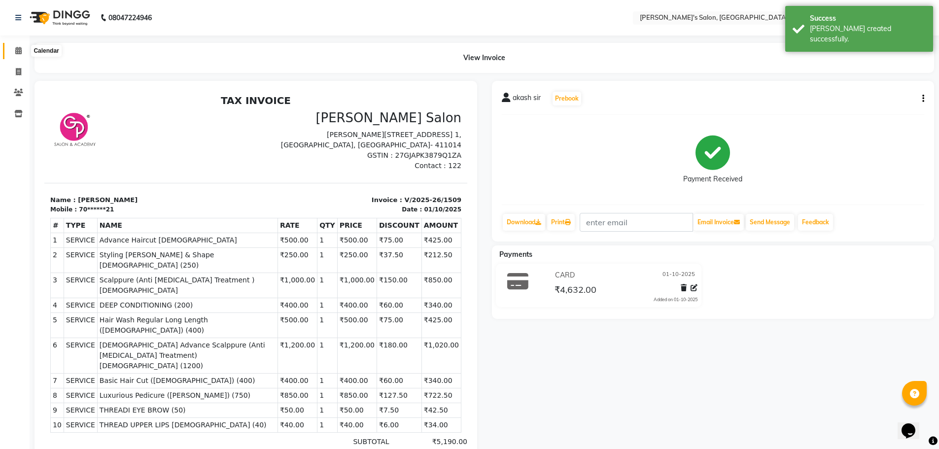
click at [17, 51] on icon at bounding box center [18, 50] width 6 height 7
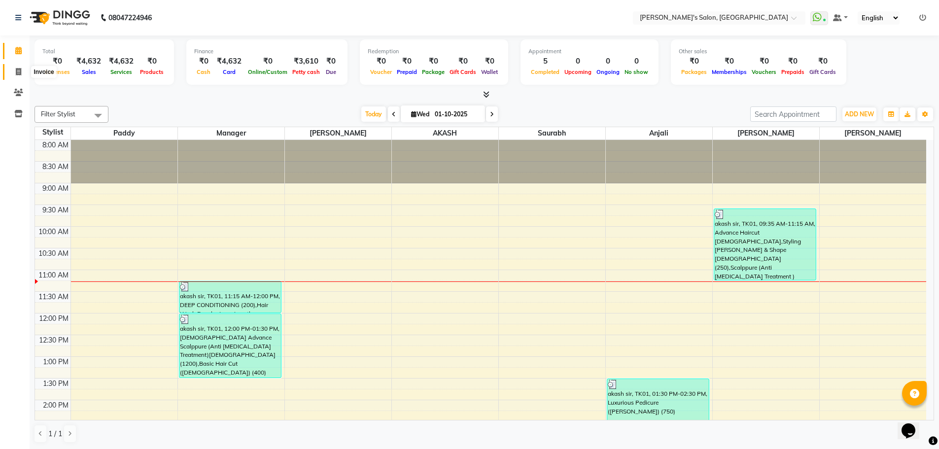
click at [20, 72] on icon at bounding box center [18, 71] width 5 height 7
select select "service"
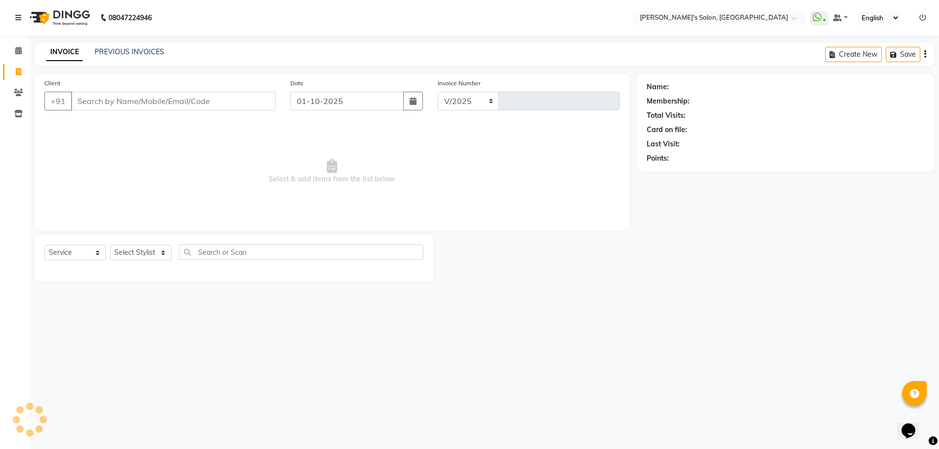
select select "7366"
type input "1510"
click at [164, 250] on select "Select Stylist" at bounding box center [141, 252] width 62 height 15
click at [164, 249] on select "Select Stylist AKASH ANIL KONDHAMANGALE Anjali Manager Paddy pavan Saurabh SHWE…" at bounding box center [141, 252] width 62 height 15
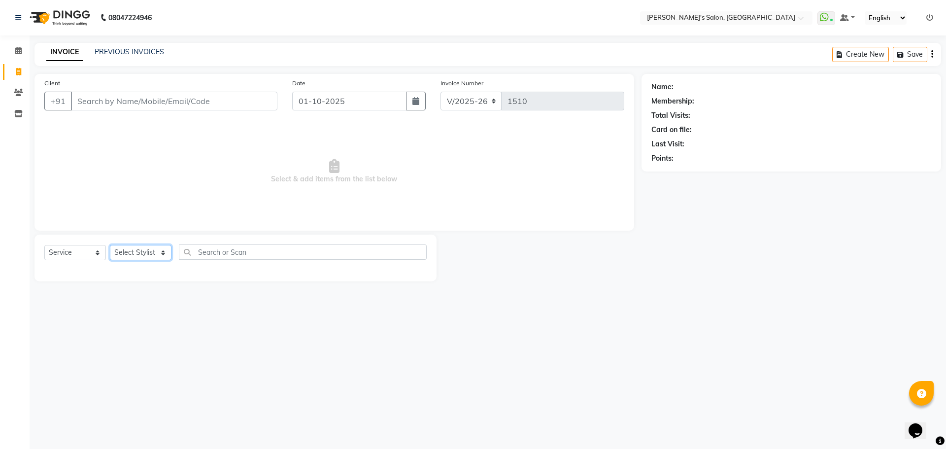
select select "82729"
click at [110, 245] on select "Select Stylist AKASH ANIL KONDHAMANGALE Anjali Manager Paddy pavan Saurabh SHWE…" at bounding box center [141, 252] width 62 height 15
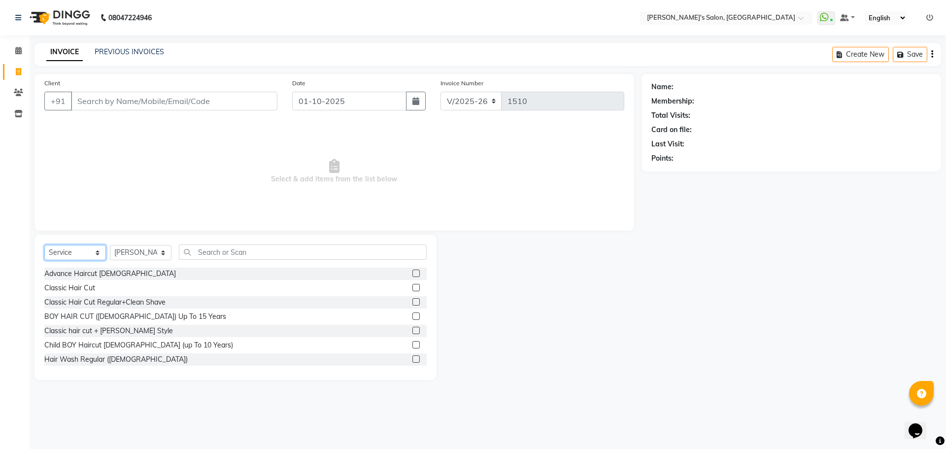
click at [100, 248] on select "Select Service Product Membership Package Voucher Prepaid Gift Card" at bounding box center [75, 252] width 62 height 15
select select "product"
click at [44, 245] on select "Select Service Product Membership Package Voucher Prepaid Gift Card" at bounding box center [75, 252] width 62 height 15
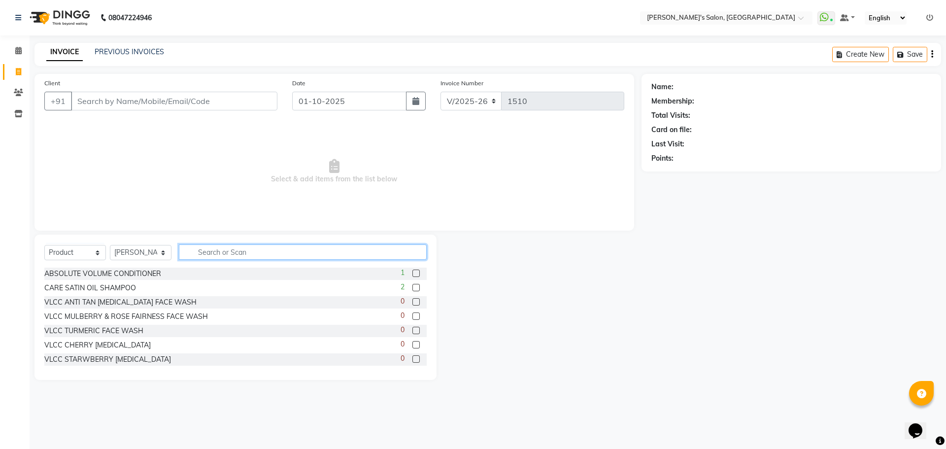
click at [208, 254] on input "text" at bounding box center [303, 251] width 248 height 15
type input "v"
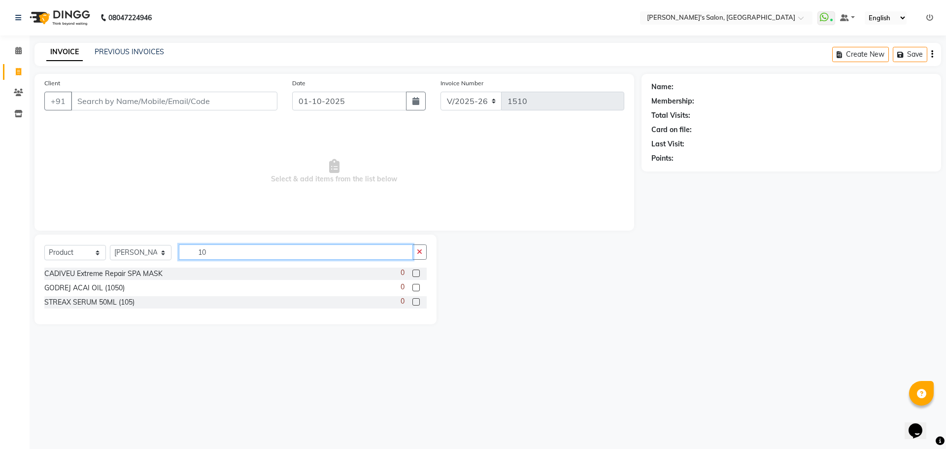
type input "1"
type input "v"
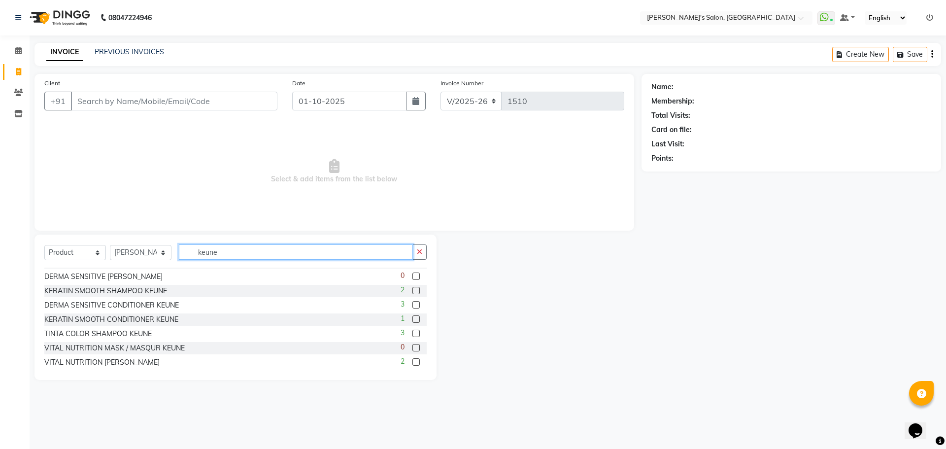
scroll to position [81, 0]
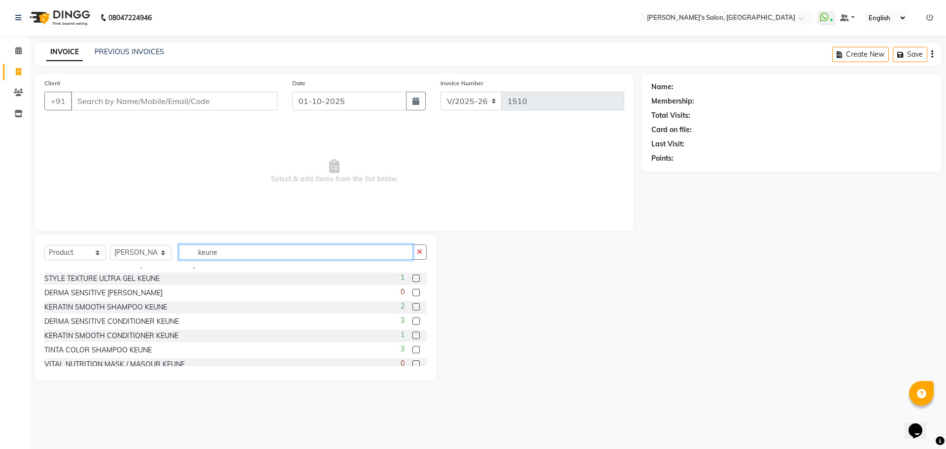
type input "keune"
click at [412, 318] on label at bounding box center [415, 320] width 7 height 7
click at [412, 318] on input "checkbox" at bounding box center [415, 321] width 6 height 6
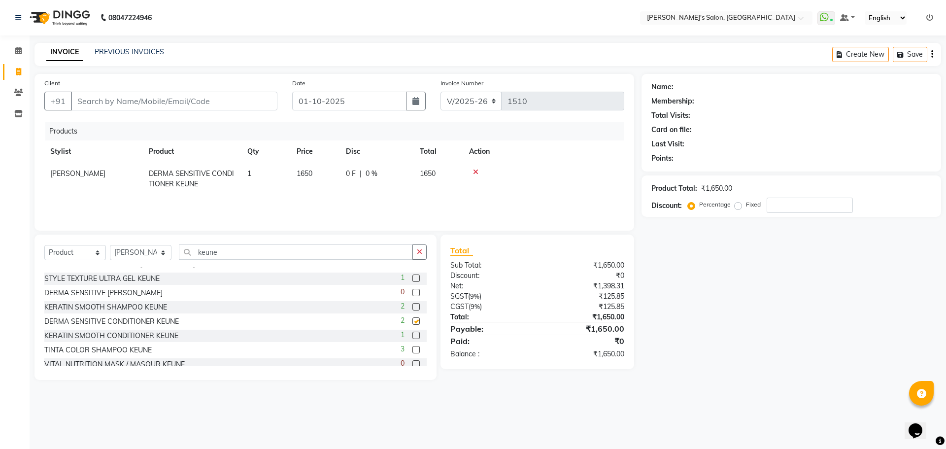
checkbox input "false"
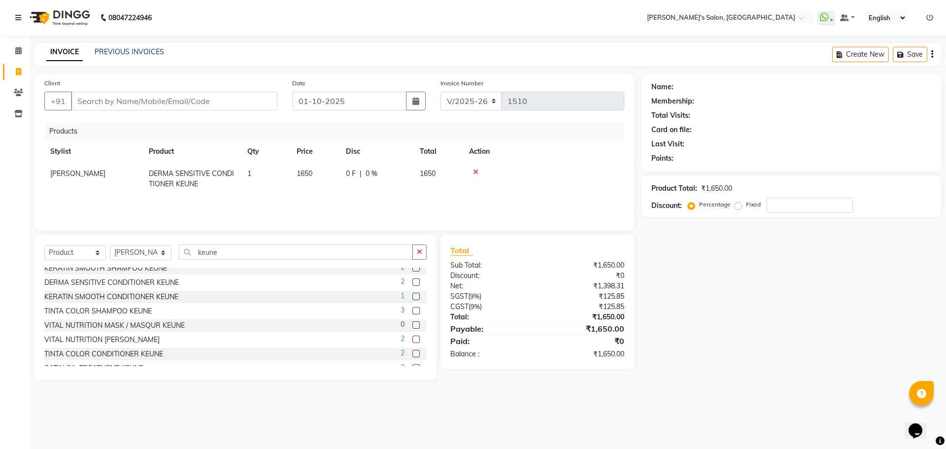
scroll to position [130, 0]
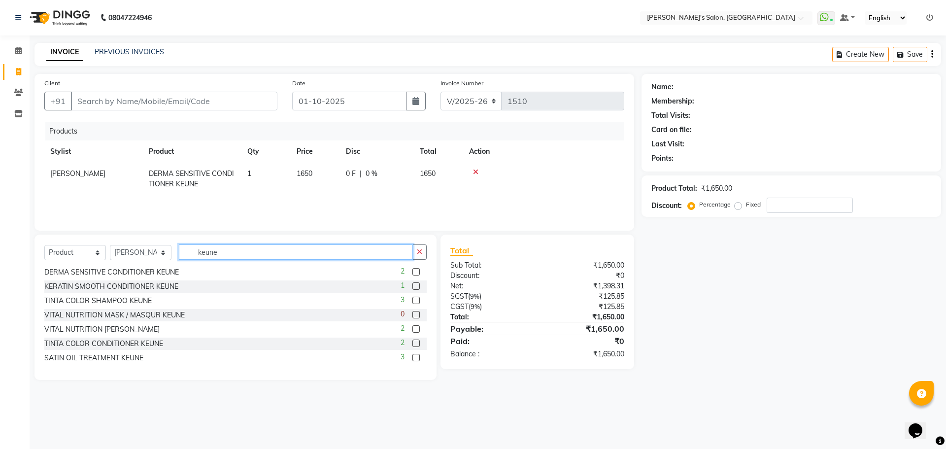
click at [250, 253] on input "keune" at bounding box center [296, 251] width 234 height 15
type input "k"
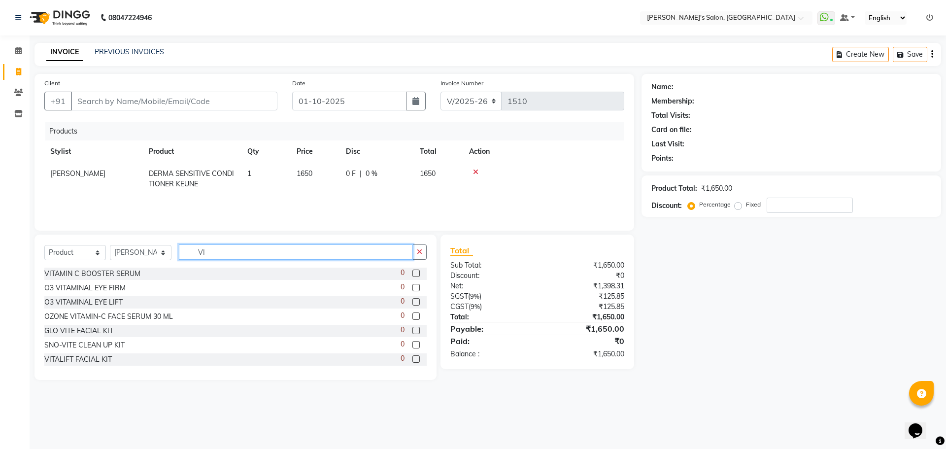
type input "V"
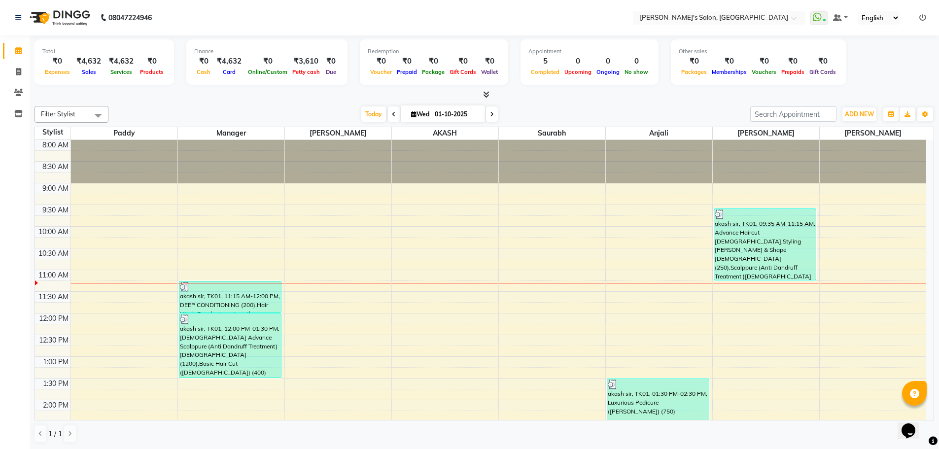
click at [921, 16] on icon at bounding box center [922, 17] width 7 height 7
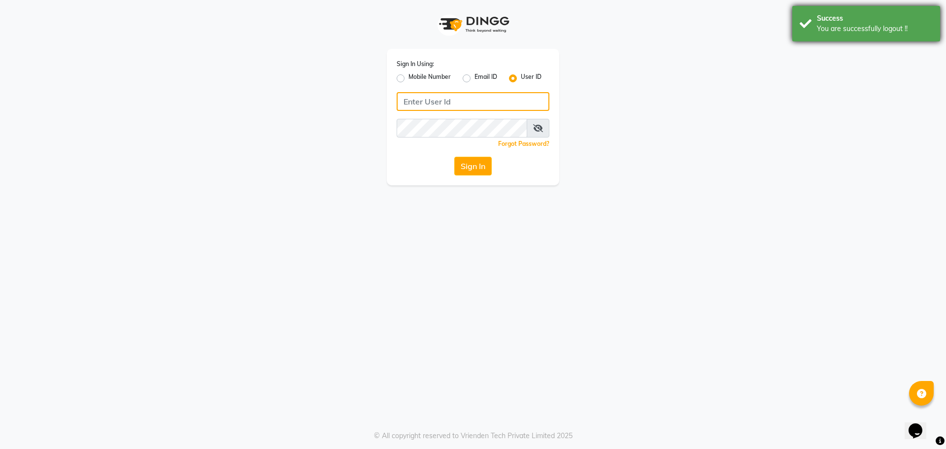
type input "8279543673"
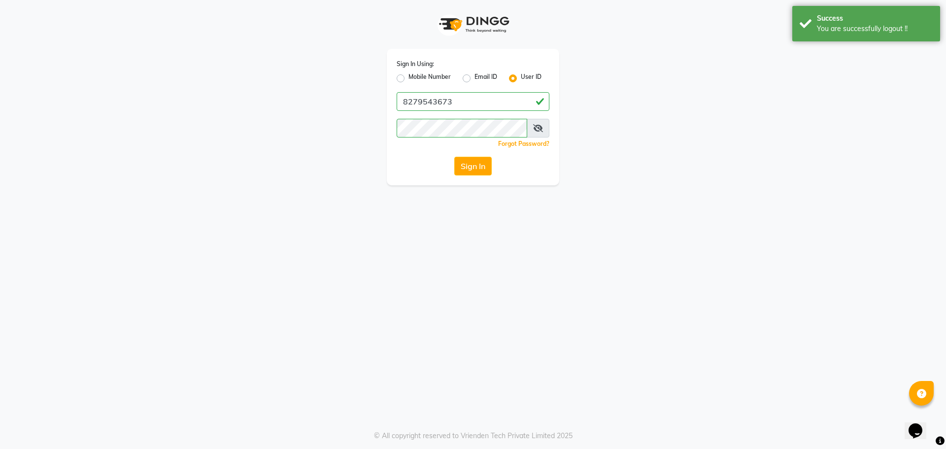
click at [408, 75] on label "Mobile Number" at bounding box center [429, 78] width 42 height 12
click at [408, 75] on input "Mobile Number" at bounding box center [411, 75] width 6 height 6
radio input "true"
radio input "false"
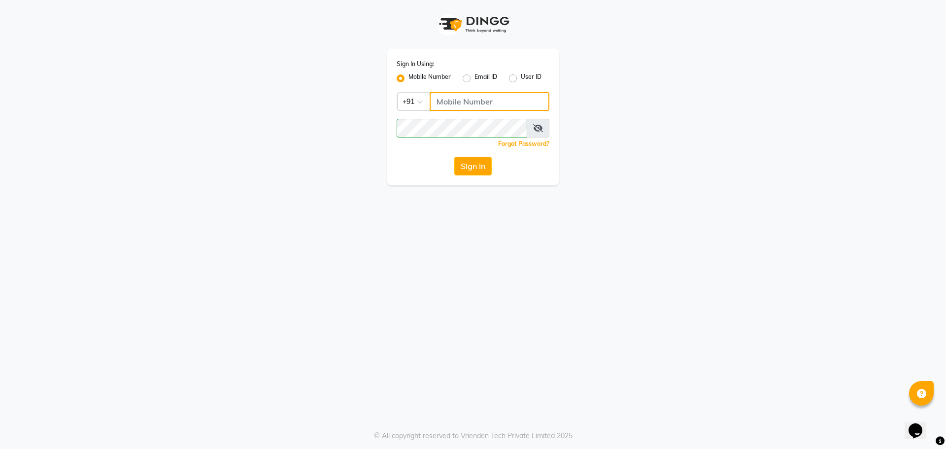
click at [463, 99] on input "Username" at bounding box center [490, 101] width 120 height 19
type input "7888059666"
click at [478, 172] on button "Sign In" at bounding box center [472, 166] width 37 height 19
